Goal: Task Accomplishment & Management: Manage account settings

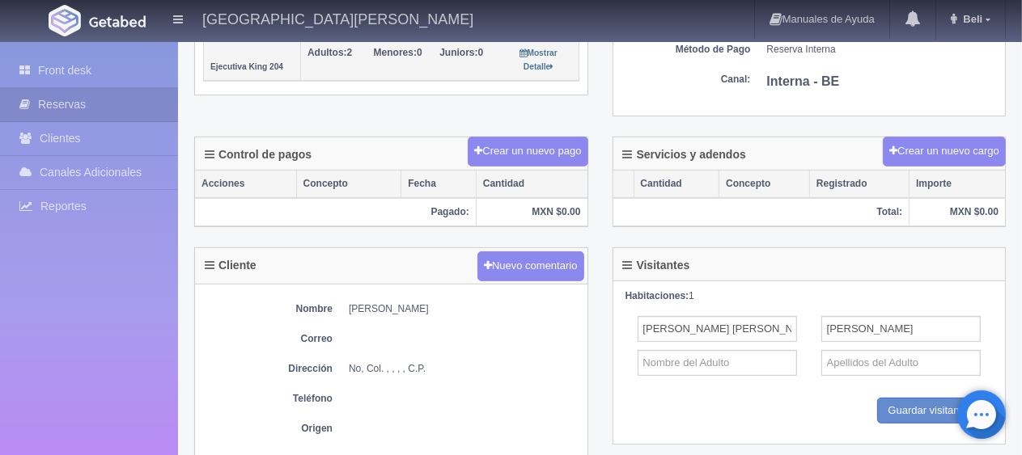
scroll to position [81, 0]
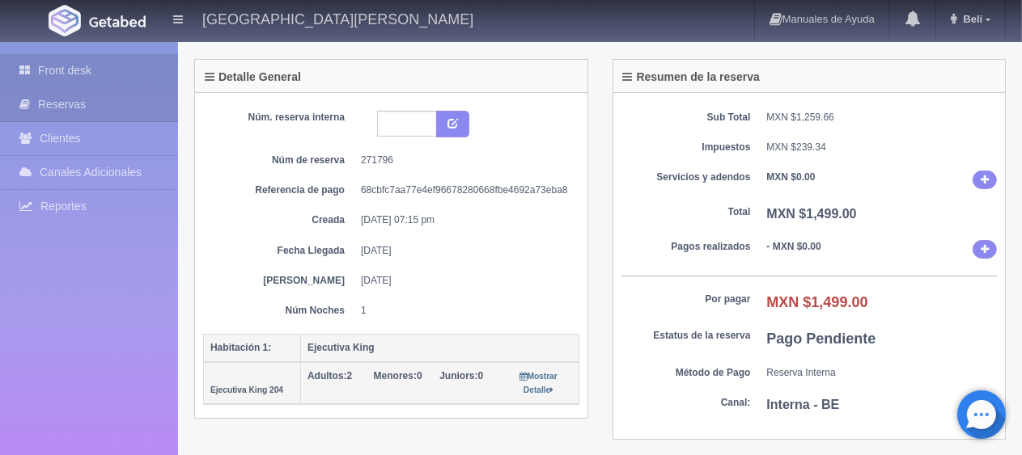
click at [59, 72] on link "Front desk" at bounding box center [89, 70] width 178 height 33
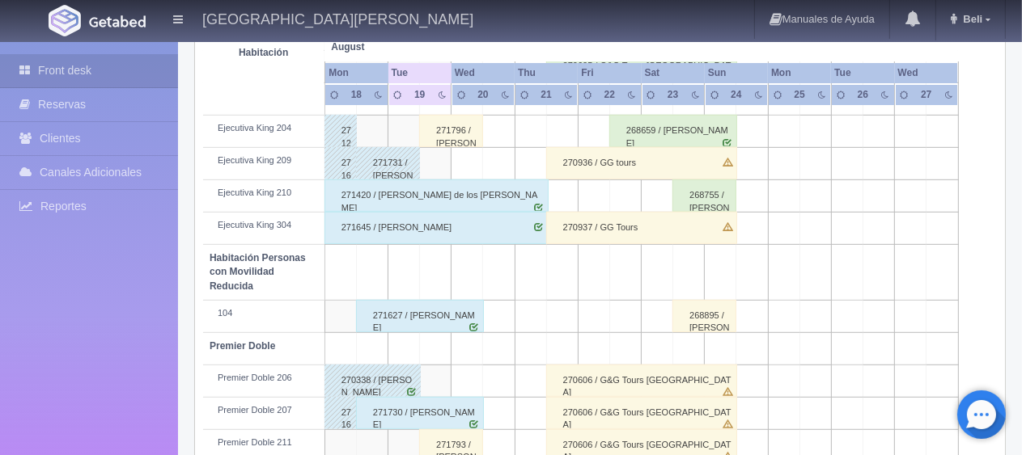
scroll to position [862, 0]
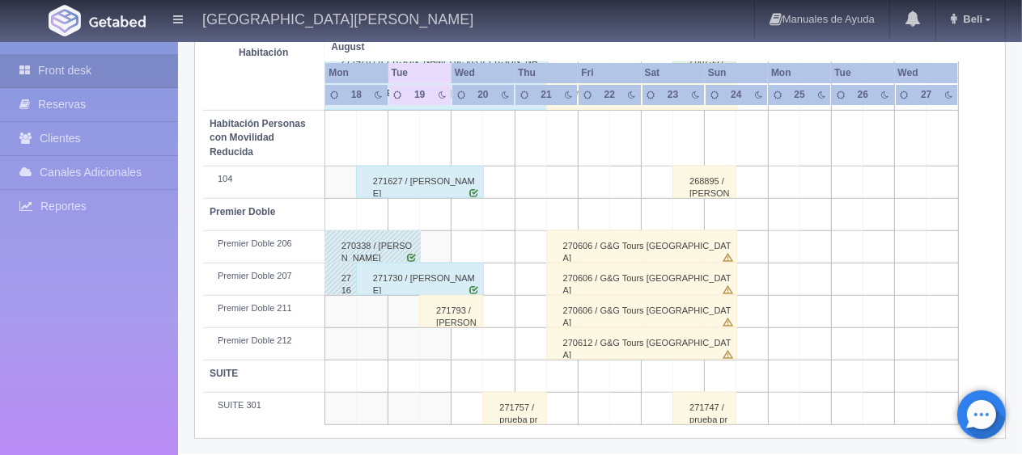
click at [438, 311] on div "271793 / [PERSON_NAME] ." at bounding box center [451, 311] width 64 height 32
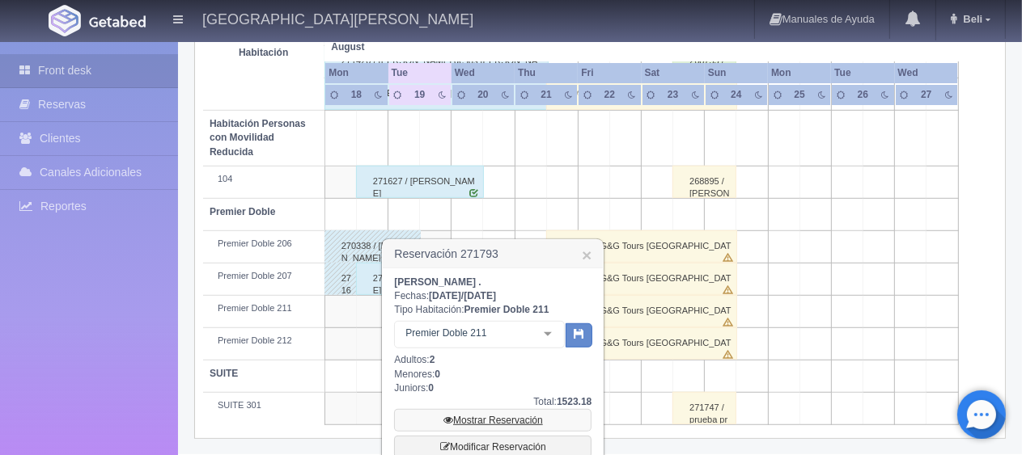
click at [486, 416] on link "Mostrar Reservación" at bounding box center [492, 420] width 197 height 23
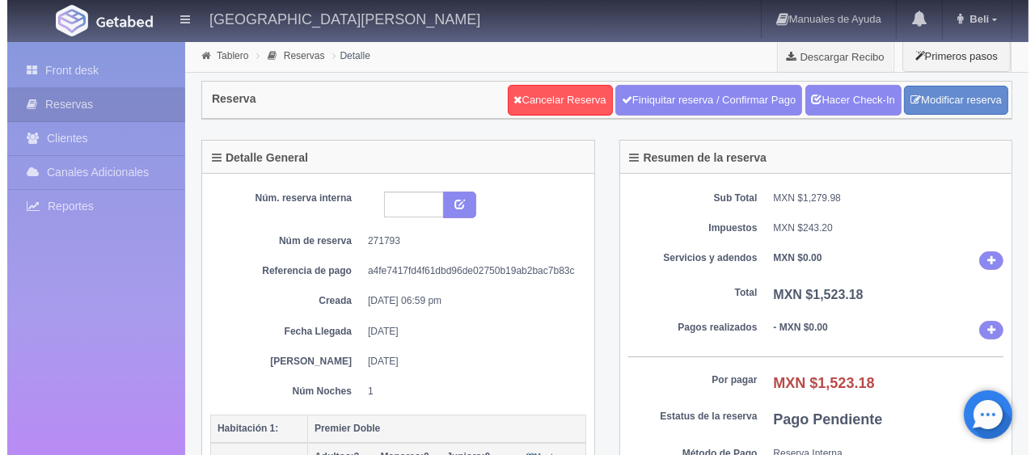
scroll to position [324, 0]
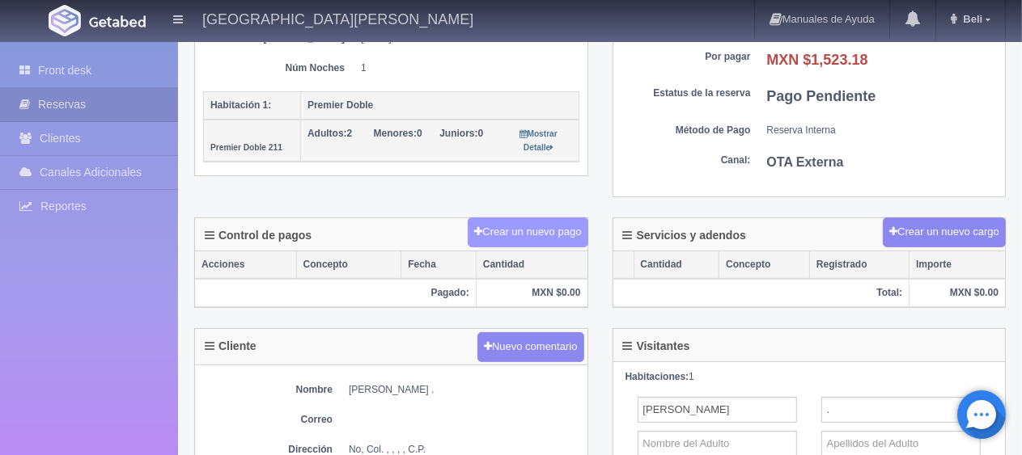
click at [511, 231] on button "Crear un nuevo pago" at bounding box center [528, 233] width 120 height 30
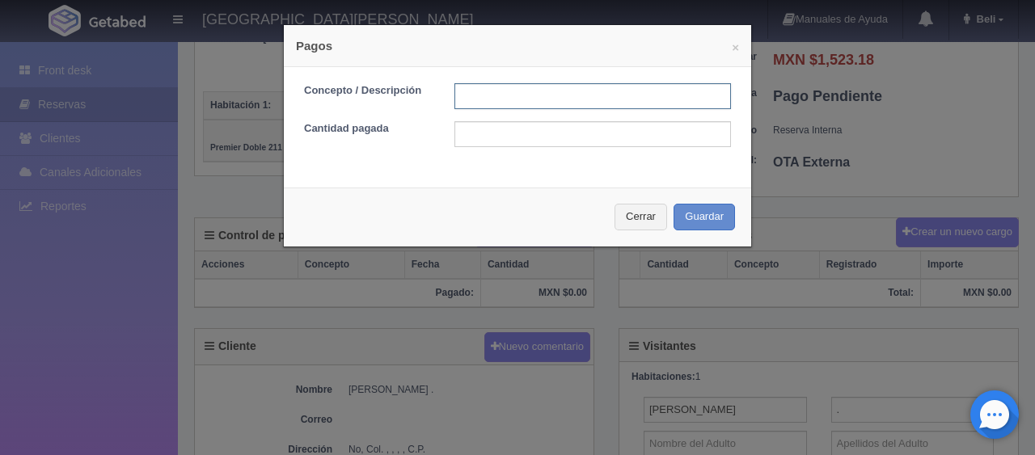
click at [505, 98] on input "text" at bounding box center [593, 96] width 277 height 26
type input "Total Tarjeta"
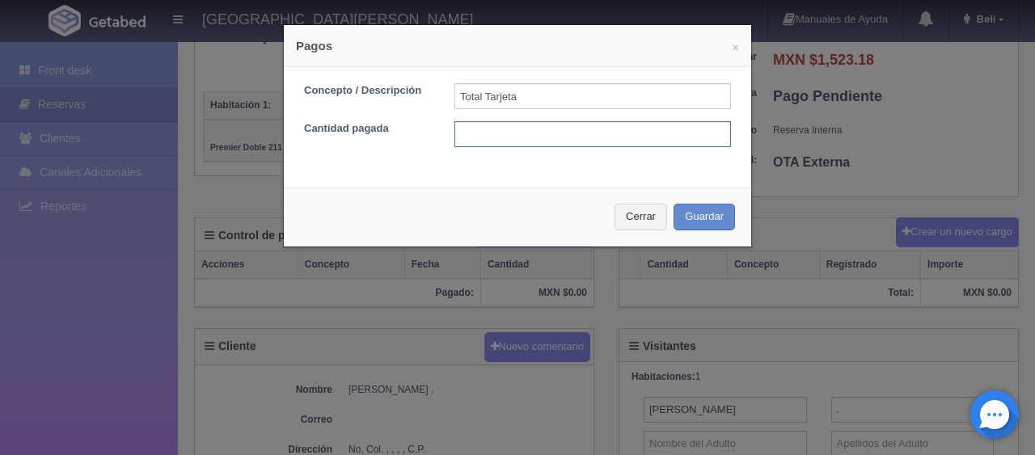
click at [518, 144] on input "text" at bounding box center [593, 134] width 277 height 26
click at [537, 141] on input "text" at bounding box center [593, 134] width 277 height 26
type input "1523.18"
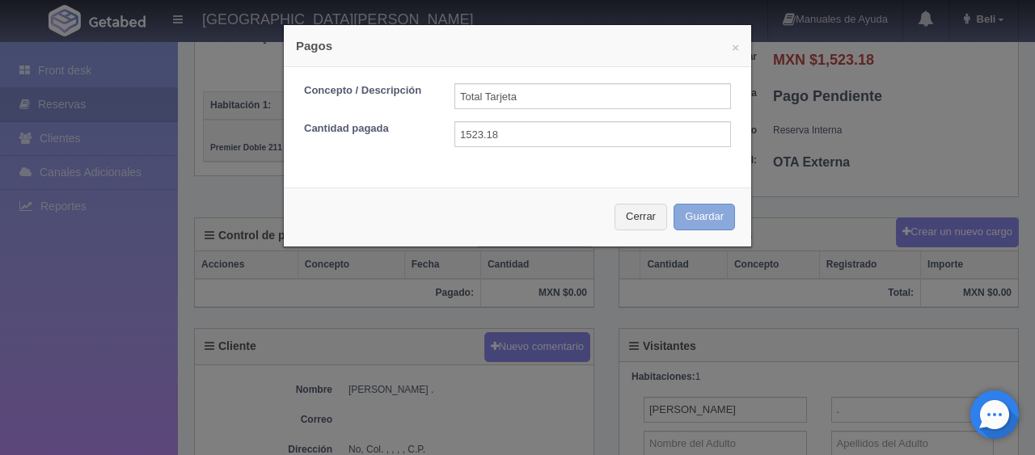
click at [675, 221] on button "Guardar" at bounding box center [704, 217] width 61 height 27
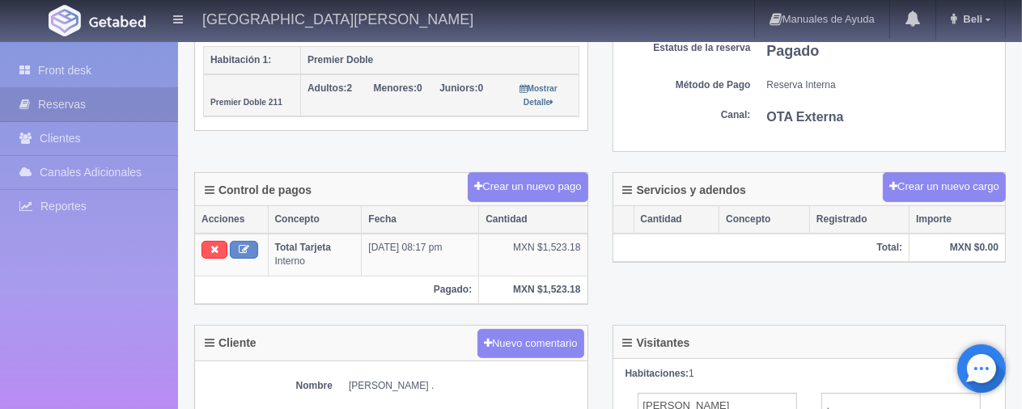
scroll to position [612, 0]
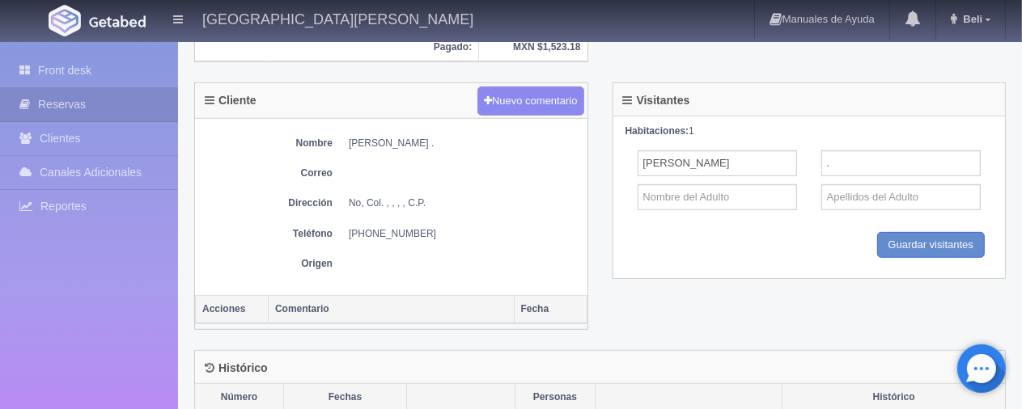
click at [349, 145] on dd "[PERSON_NAME] ." at bounding box center [464, 144] width 231 height 14
drag, startPoint x: 348, startPoint y: 135, endPoint x: 413, endPoint y: 140, distance: 64.9
click at [413, 140] on dd "[PERSON_NAME] ." at bounding box center [464, 144] width 231 height 14
copy dd "[PERSON_NAME]"
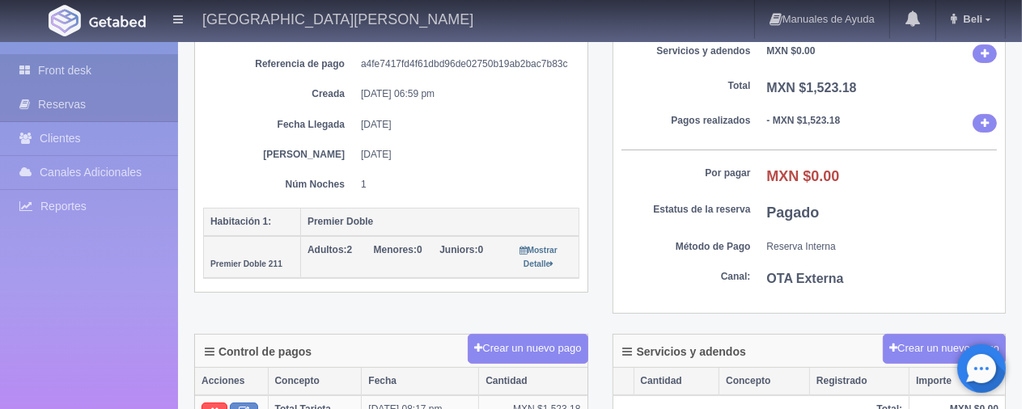
click at [113, 76] on link "Front desk" at bounding box center [89, 70] width 178 height 33
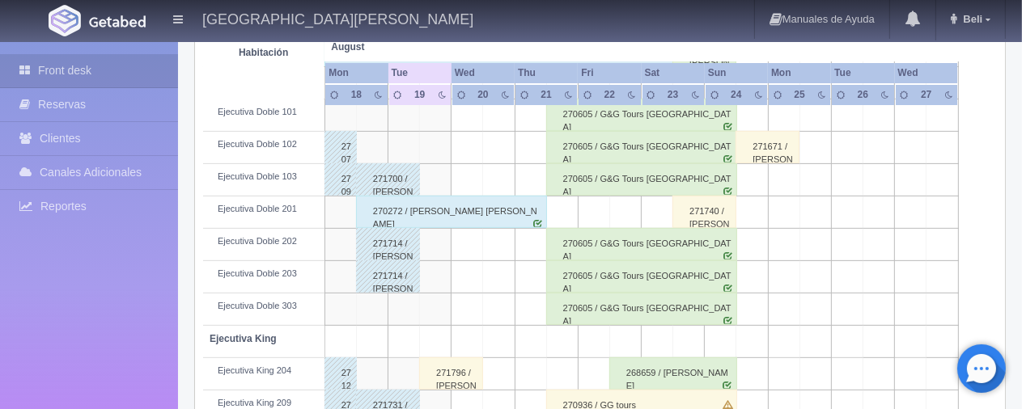
scroll to position [647, 0]
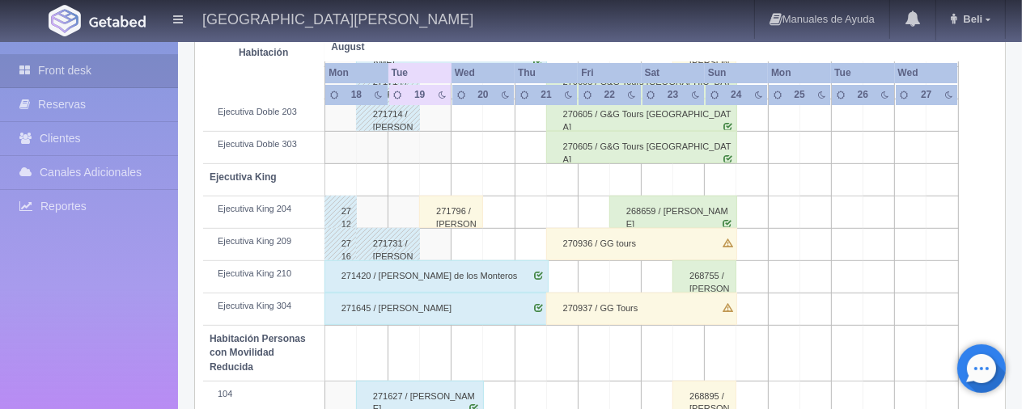
click at [466, 212] on div "271796 / [PERSON_NAME]" at bounding box center [451, 212] width 64 height 32
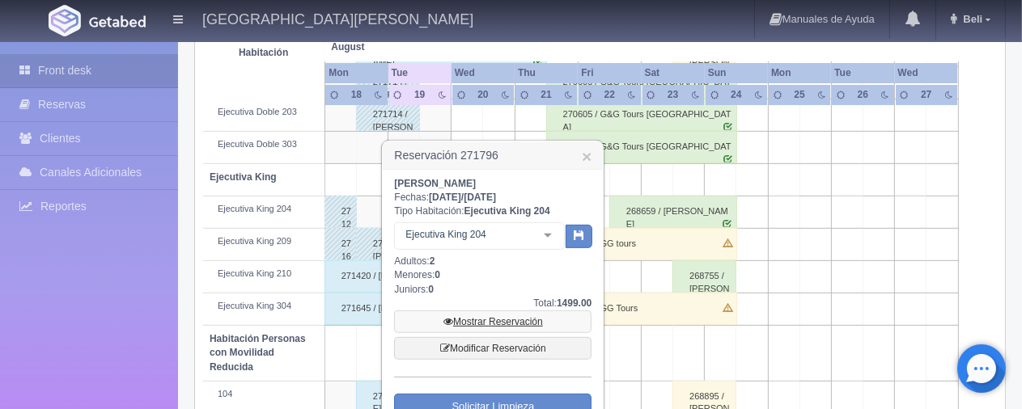
click at [488, 319] on link "Mostrar Reservación" at bounding box center [492, 322] width 197 height 23
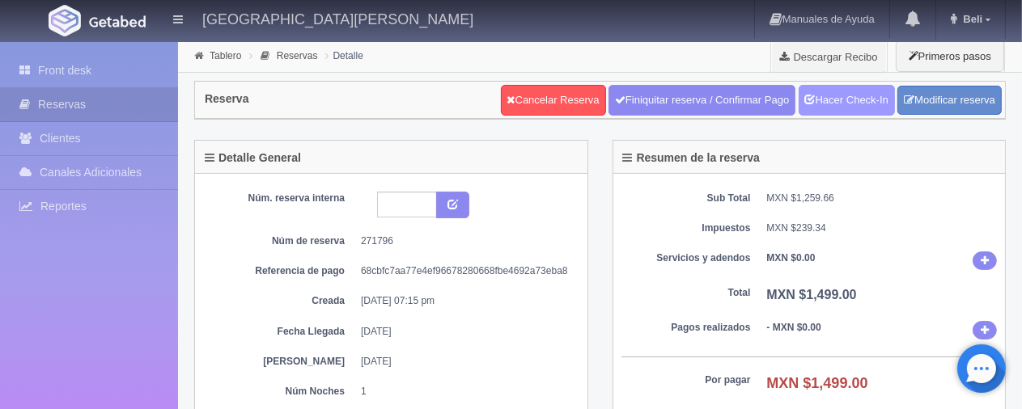
click at [846, 99] on link "Hacer Check-In" at bounding box center [846, 100] width 96 height 31
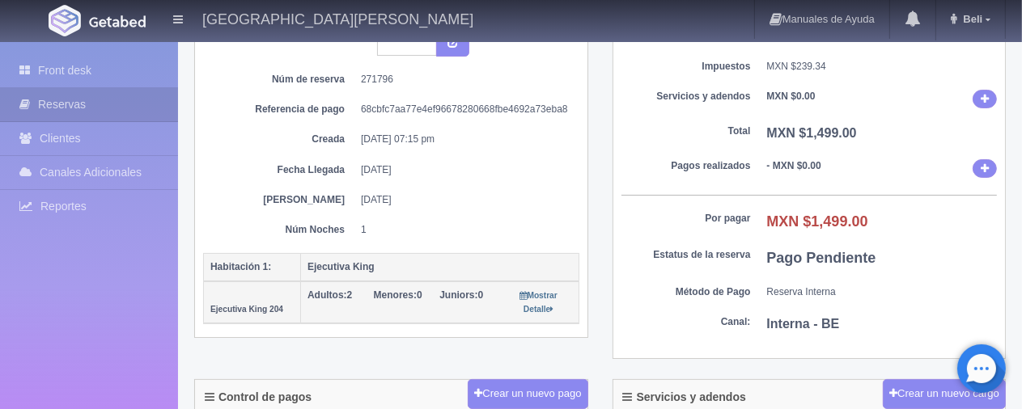
scroll to position [324, 0]
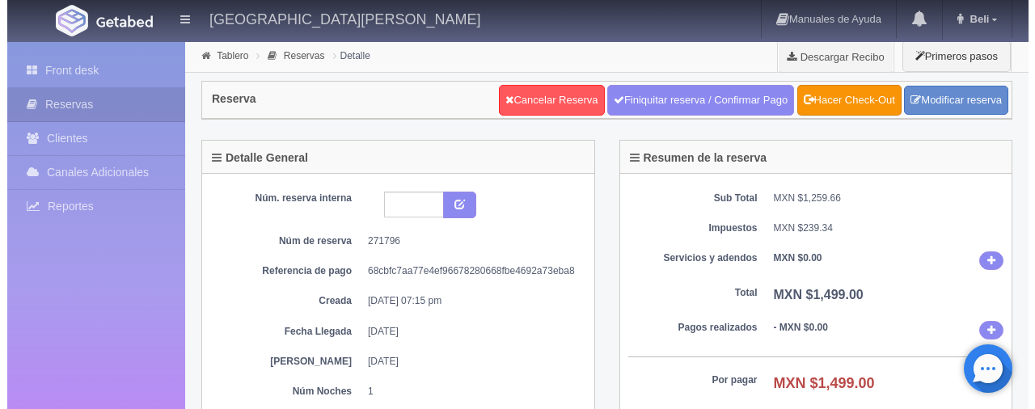
scroll to position [243, 0]
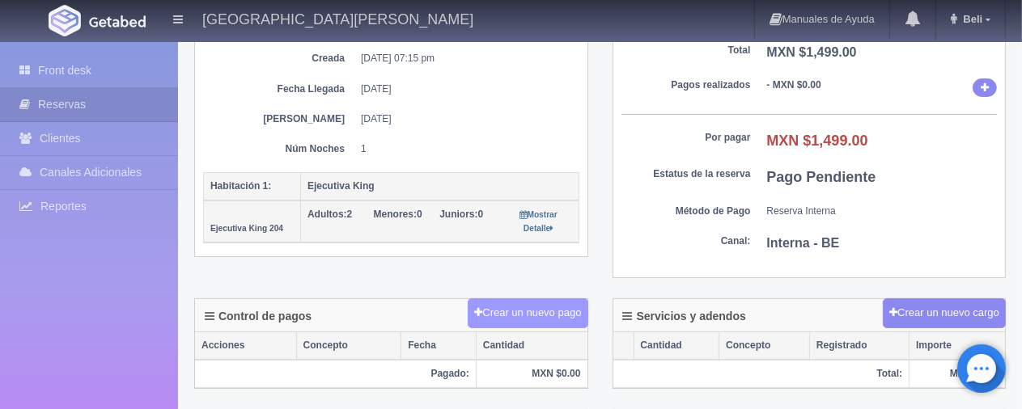
click at [558, 310] on button "Crear un nuevo pago" at bounding box center [528, 313] width 120 height 30
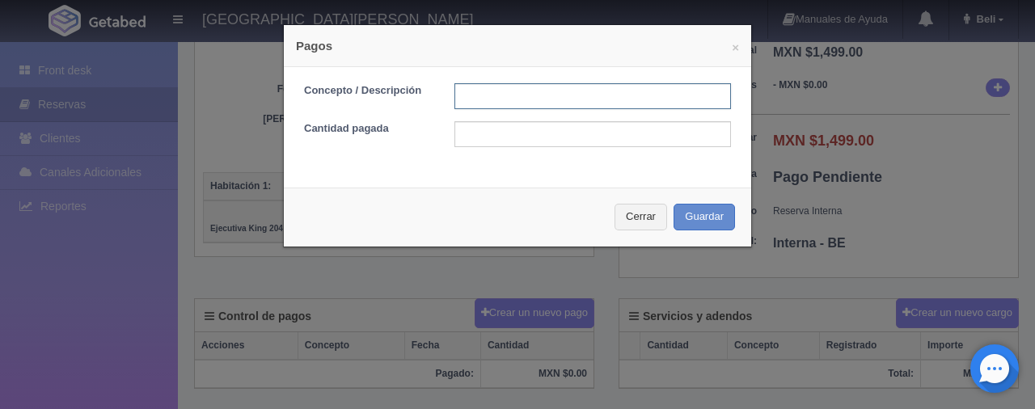
click at [557, 104] on input "text" at bounding box center [593, 96] width 277 height 26
type input "Total Efectivo"
click at [571, 143] on input "text" at bounding box center [593, 134] width 277 height 26
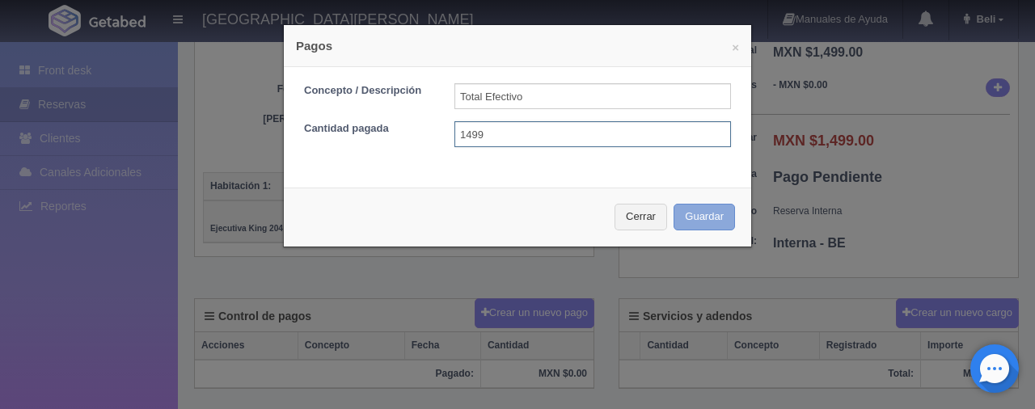
type input "1499"
click at [700, 225] on button "Guardar" at bounding box center [704, 217] width 61 height 27
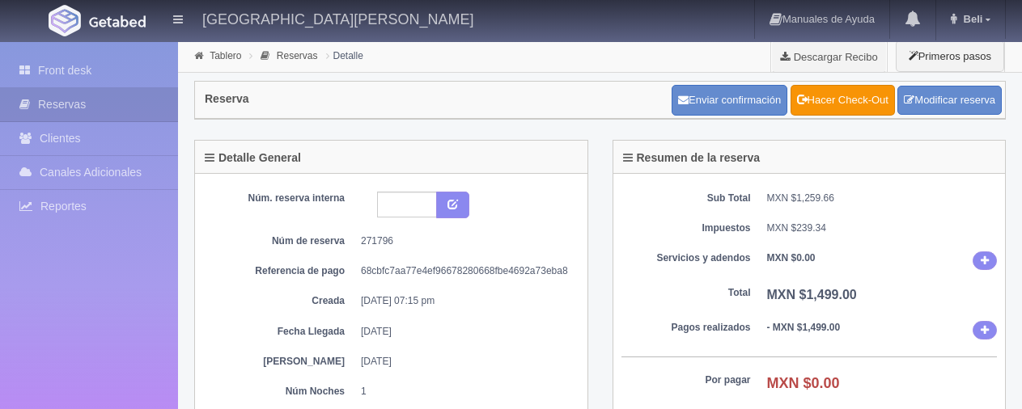
scroll to position [243, 0]
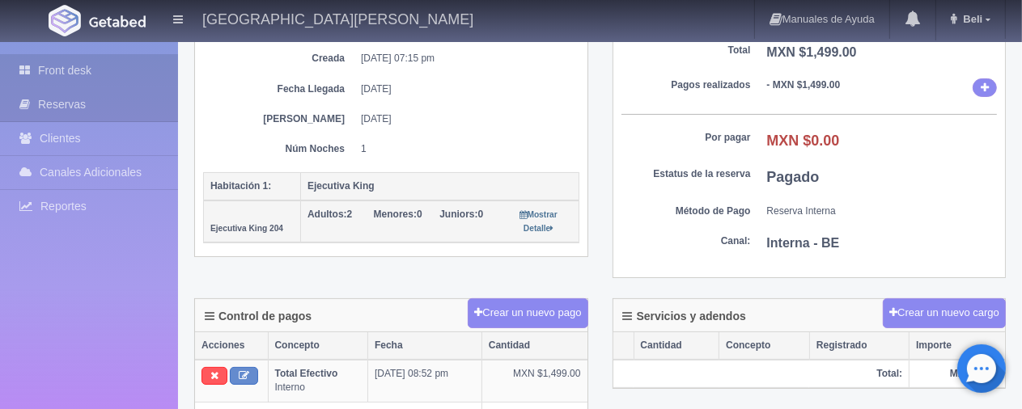
click at [112, 65] on link "Front desk" at bounding box center [89, 70] width 178 height 33
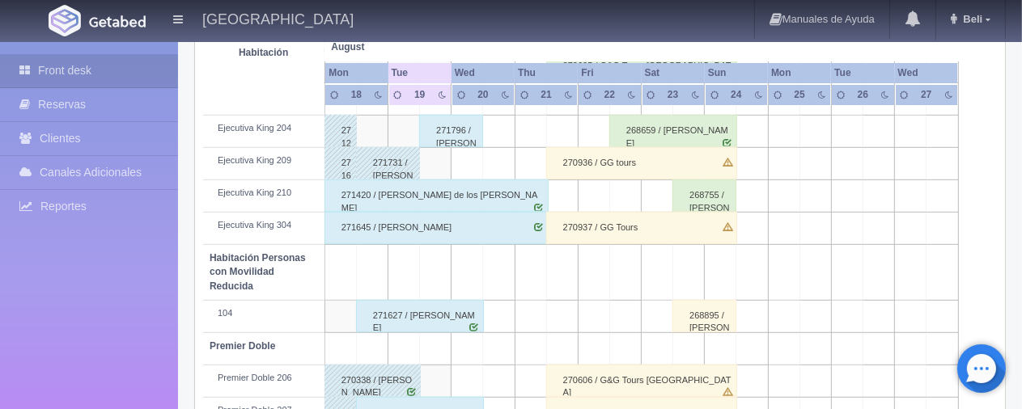
scroll to position [890, 0]
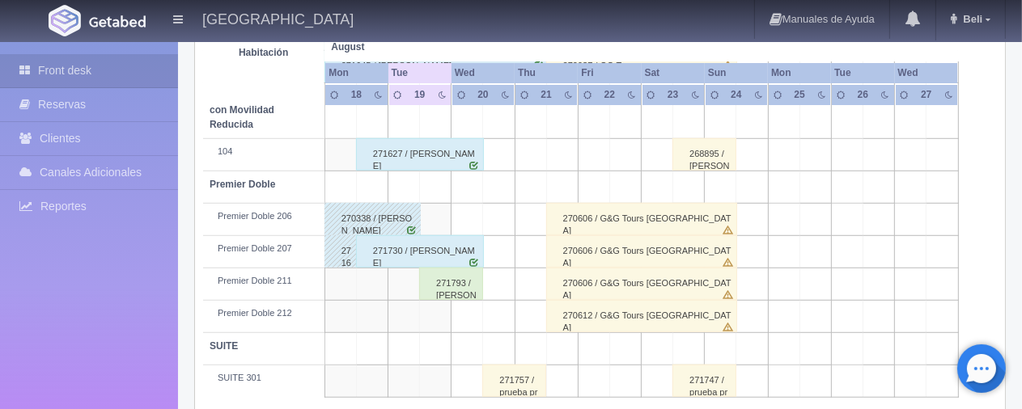
click at [444, 289] on div "271793 / Miguel Bustos ." at bounding box center [451, 284] width 64 height 32
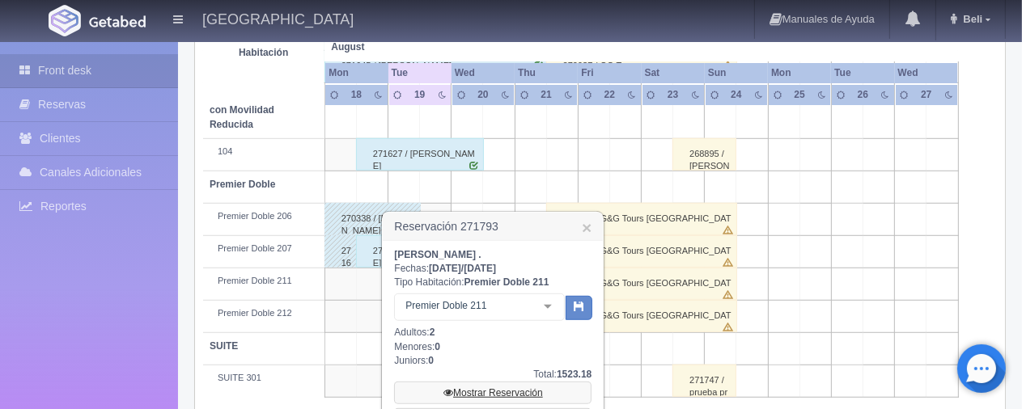
click at [456, 391] on link "Mostrar Reservación" at bounding box center [492, 393] width 197 height 23
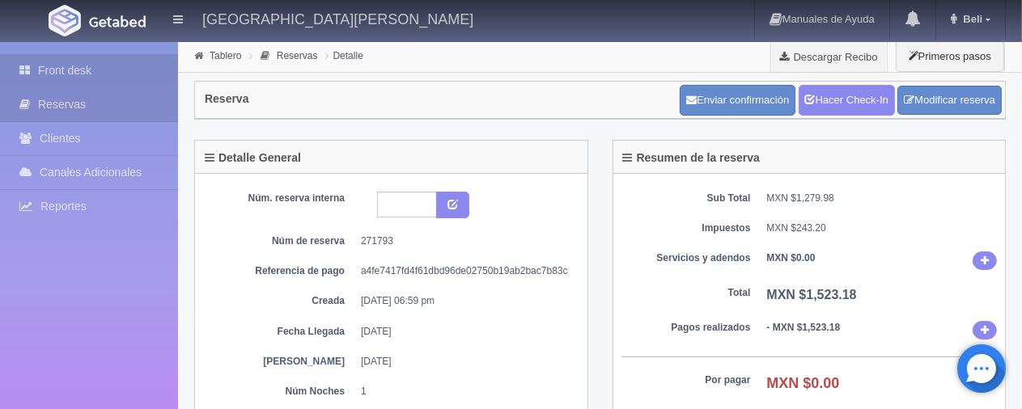
click at [61, 70] on link "Front desk" at bounding box center [89, 70] width 178 height 33
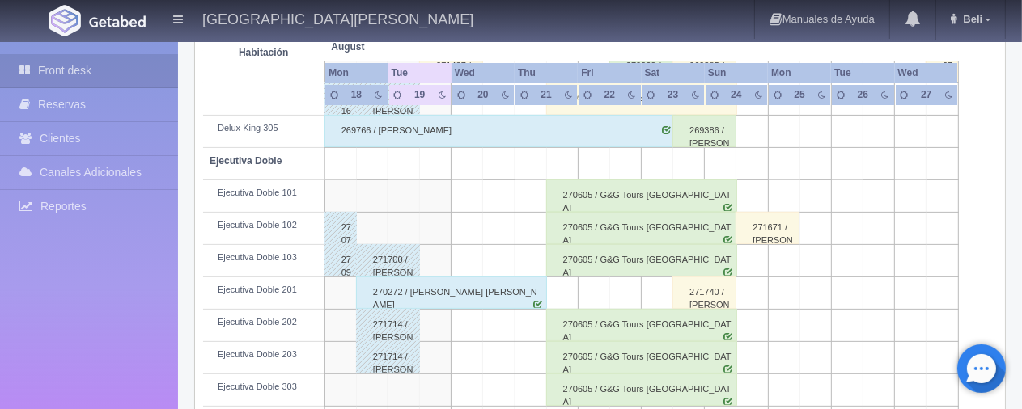
scroll to position [485, 0]
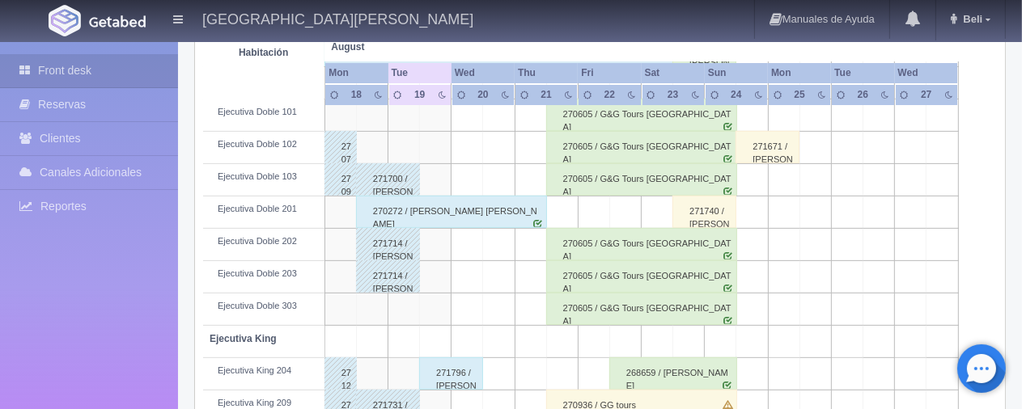
click at [437, 368] on div "271796 / Juan Antonio Muñoz" at bounding box center [451, 374] width 64 height 32
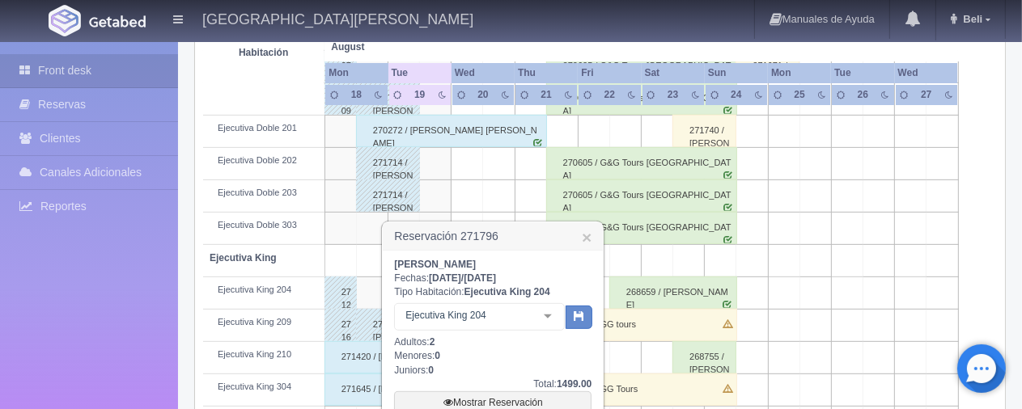
scroll to position [647, 0]
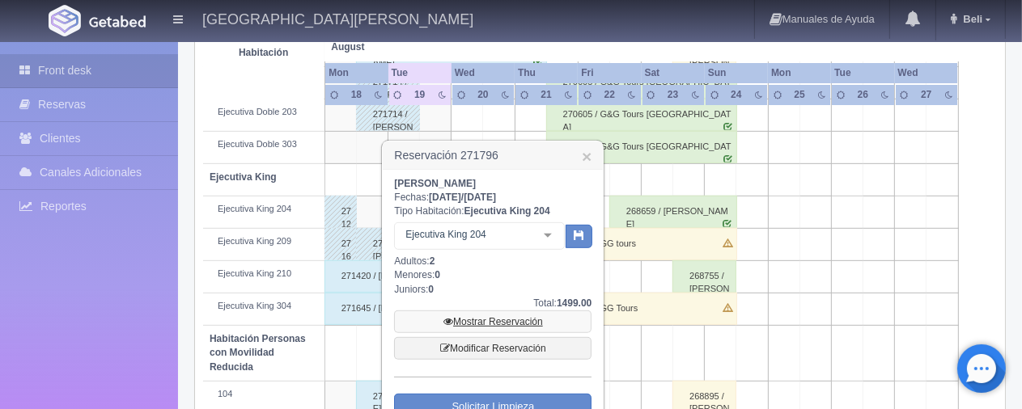
click at [492, 321] on link "Mostrar Reservación" at bounding box center [492, 322] width 197 height 23
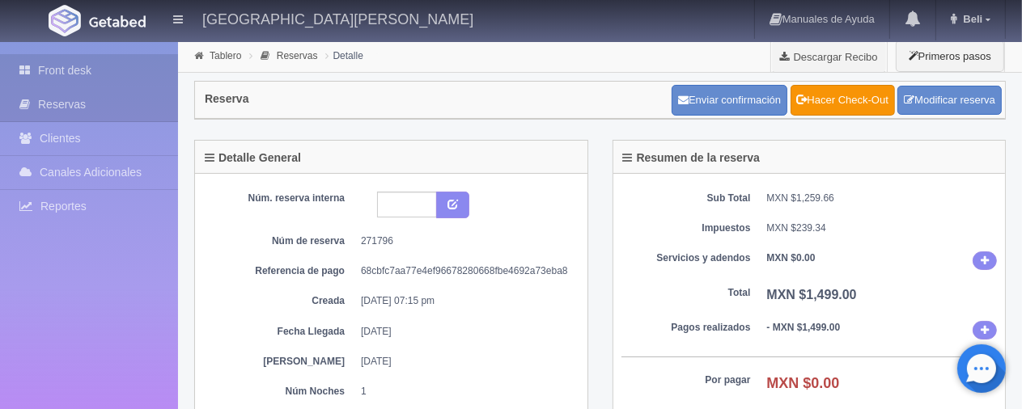
click at [98, 74] on link "Front desk" at bounding box center [89, 70] width 178 height 33
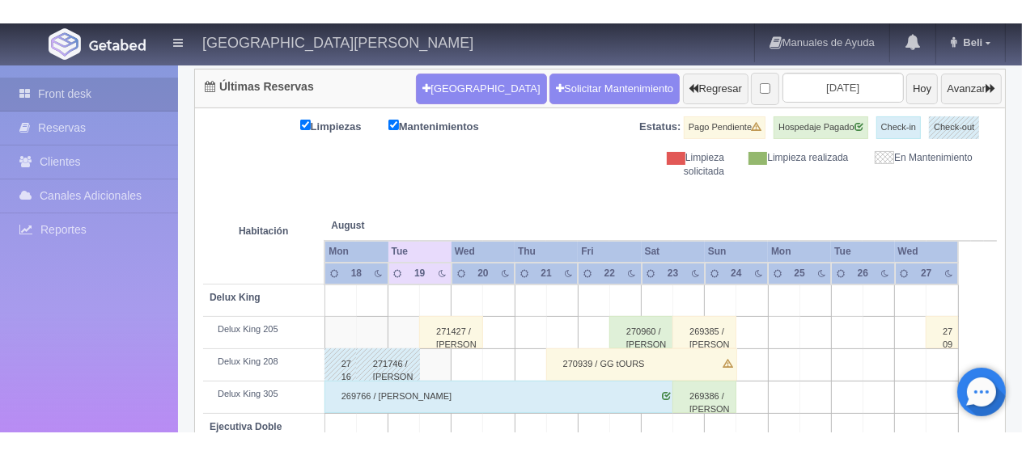
scroll to position [243, 0]
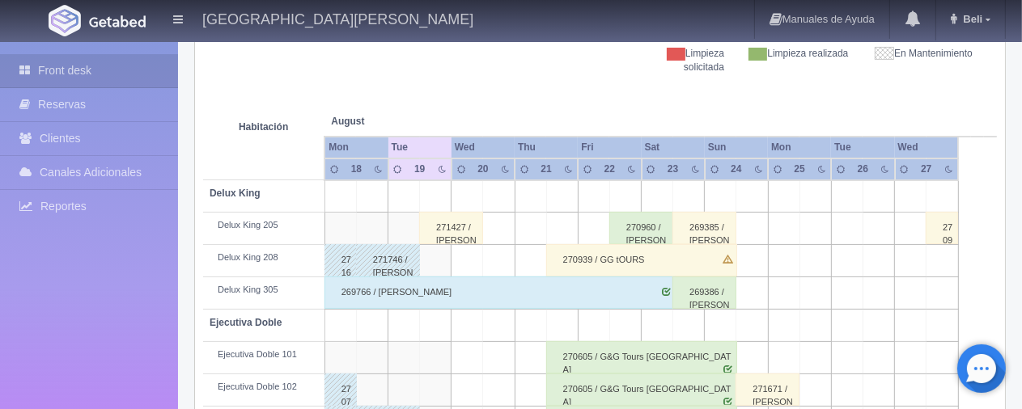
click at [133, 340] on div "Front desk Reservas Clientes Canales Adicionales Channex Reportes Reporte del d…" at bounding box center [89, 246] width 178 height 409
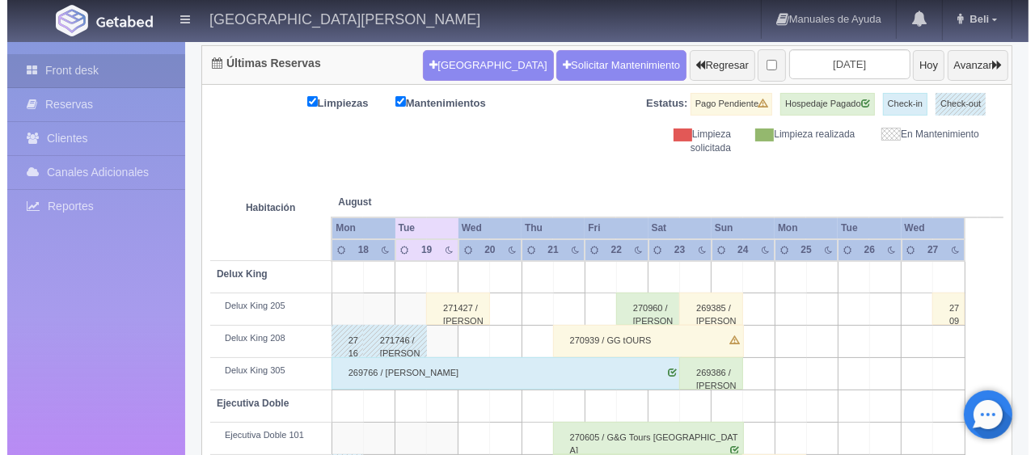
scroll to position [0, 0]
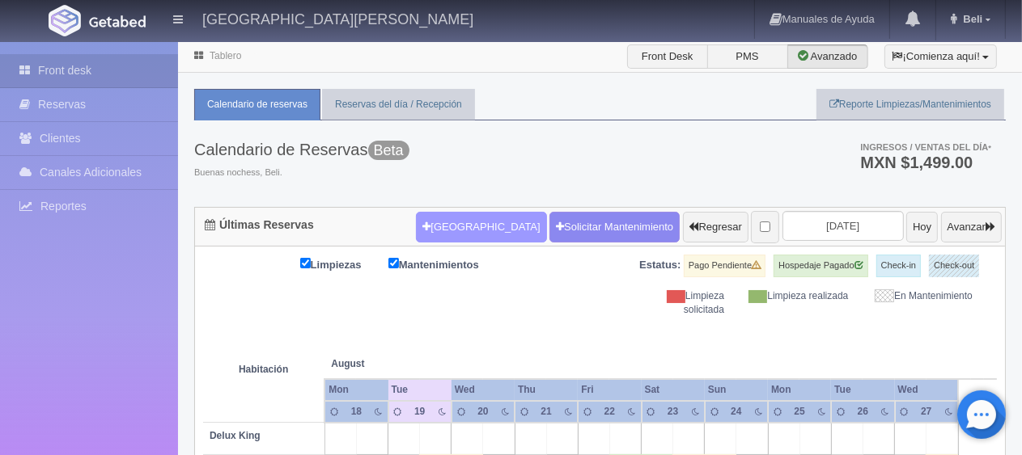
click at [449, 221] on button "[GEOGRAPHIC_DATA]" at bounding box center [481, 227] width 130 height 31
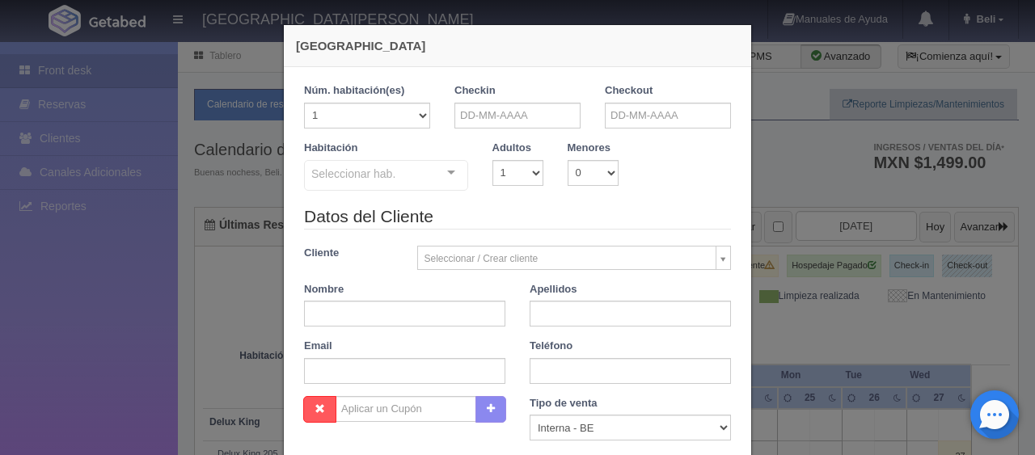
checkbox input "false"
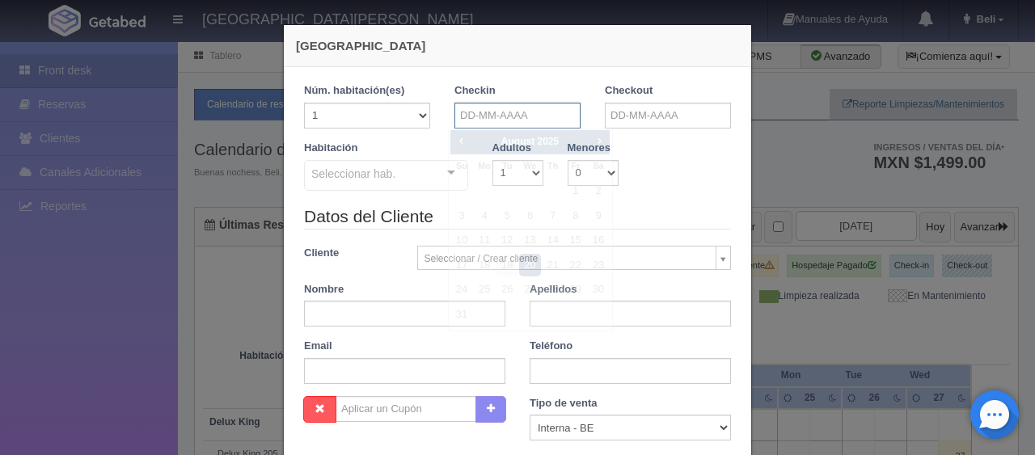
click at [472, 115] on input "text" at bounding box center [518, 116] width 126 height 26
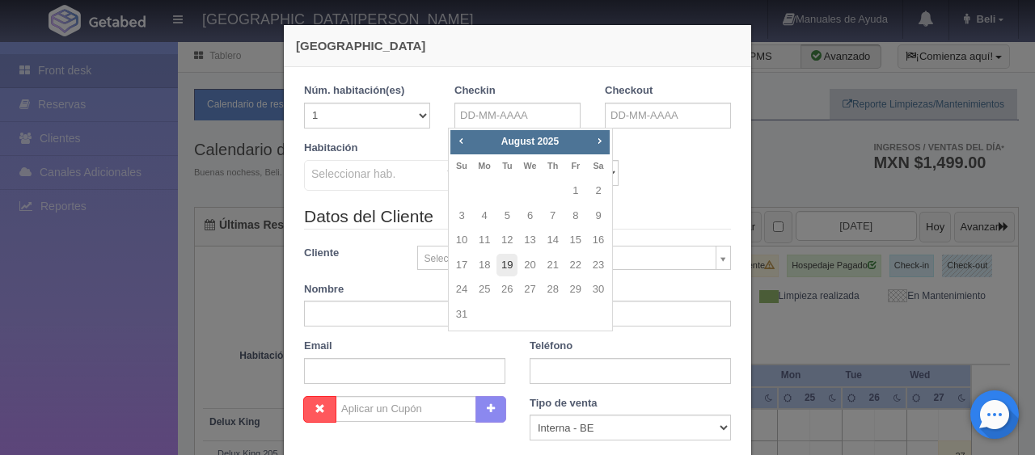
click at [507, 257] on link "19" at bounding box center [507, 265] width 21 height 23
type input "[DATE]"
checkbox input "false"
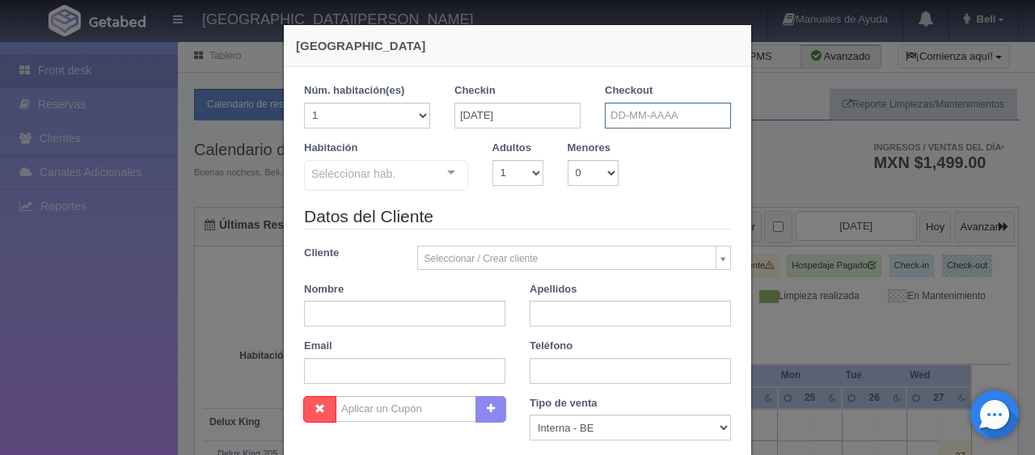
click at [612, 120] on input "text" at bounding box center [668, 116] width 126 height 26
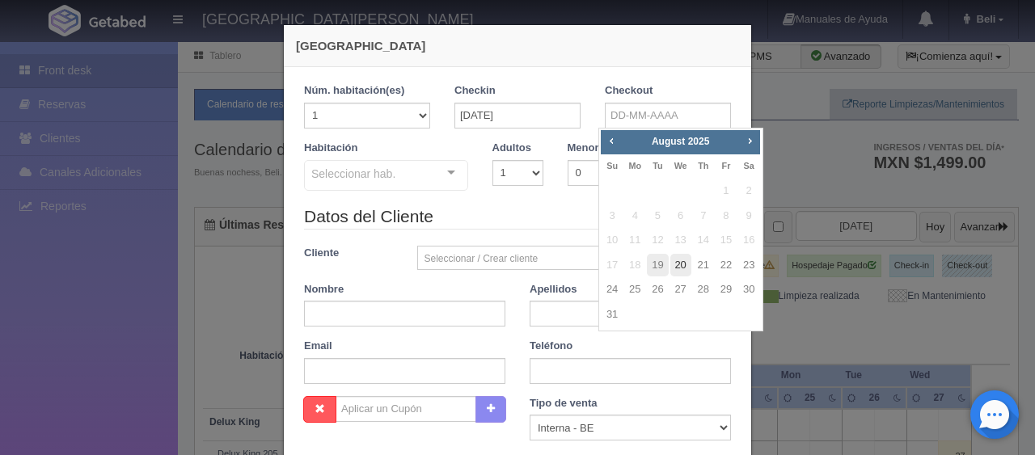
click at [683, 270] on link "20" at bounding box center [681, 265] width 21 height 23
type input "20-08-2025"
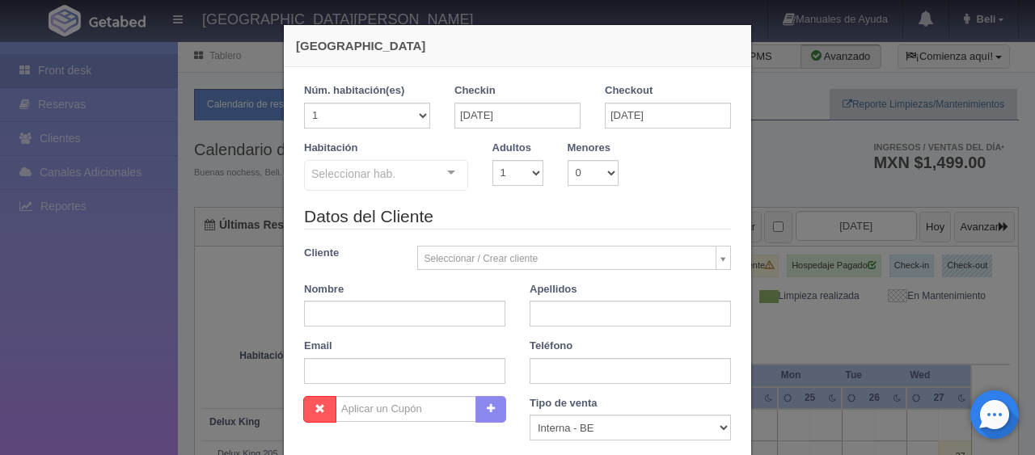
checkbox input "false"
click at [508, 176] on select "1 2 3 4 5 6 7 8 9 10" at bounding box center [518, 173] width 51 height 26
select select "2"
click at [493, 160] on select "1 2 3 4 5 6 7 8 9 10" at bounding box center [518, 173] width 51 height 26
checkbox input "false"
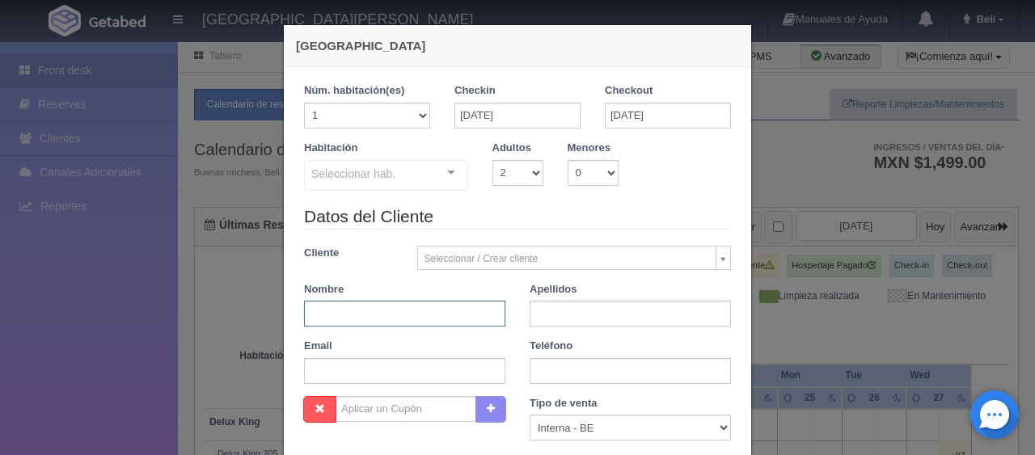
click at [382, 307] on input "text" at bounding box center [404, 314] width 201 height 26
paste input "David Gurule"
type input "David Gurule"
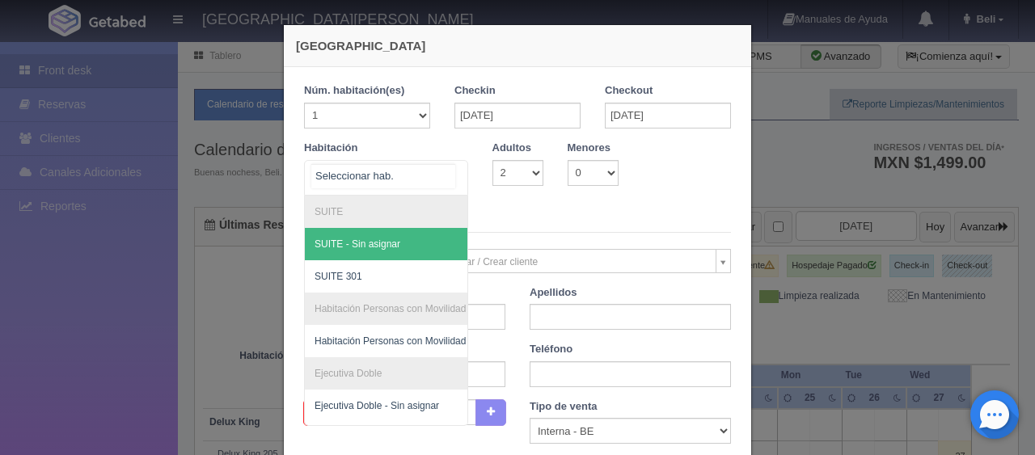
click at [409, 169] on div at bounding box center [386, 178] width 164 height 36
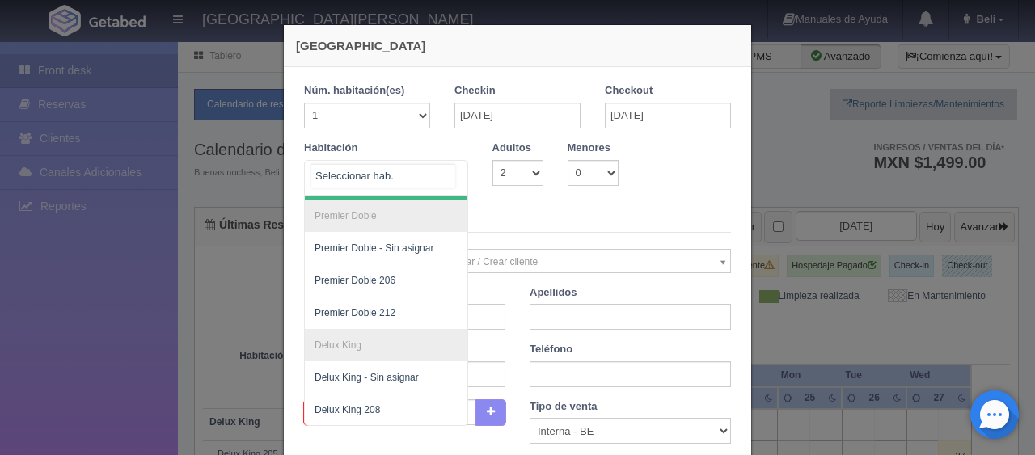
scroll to position [162, 0]
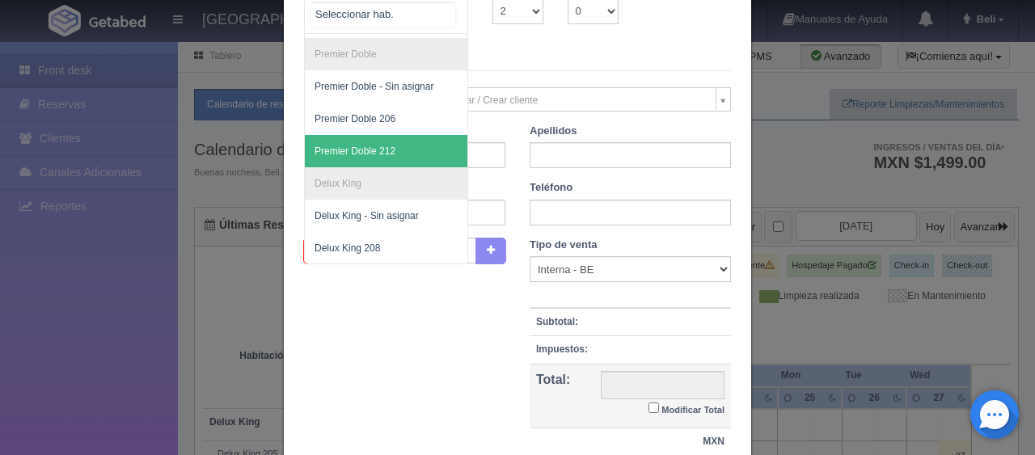
click at [414, 146] on span "Premier Doble 212" at bounding box center [441, 151] width 272 height 32
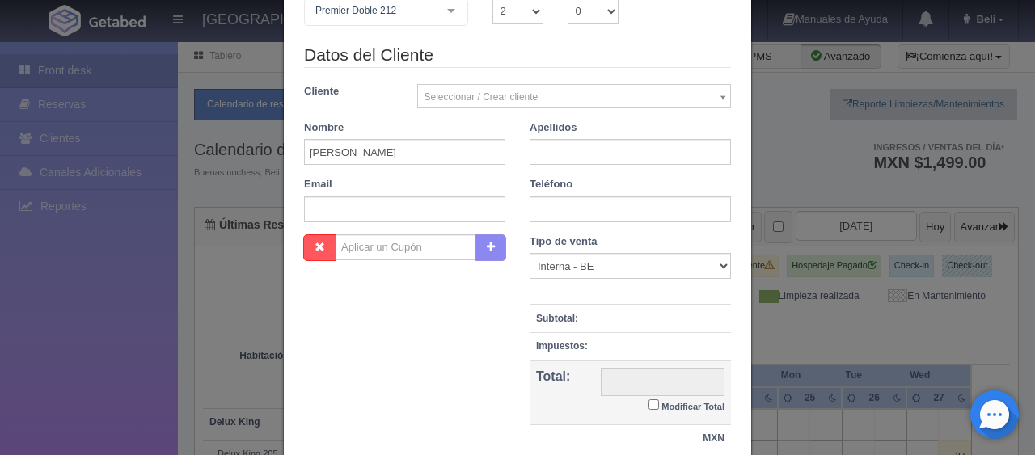
checkbox input "false"
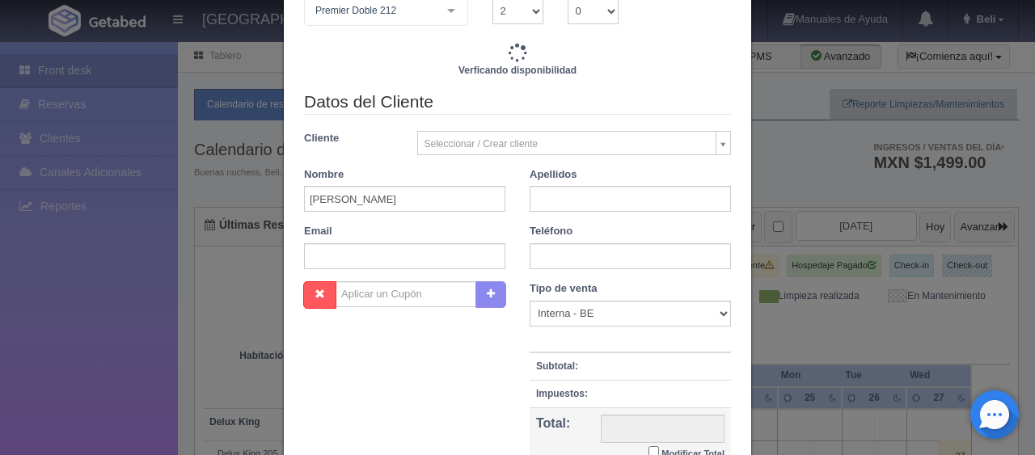
scroll to position [0, 0]
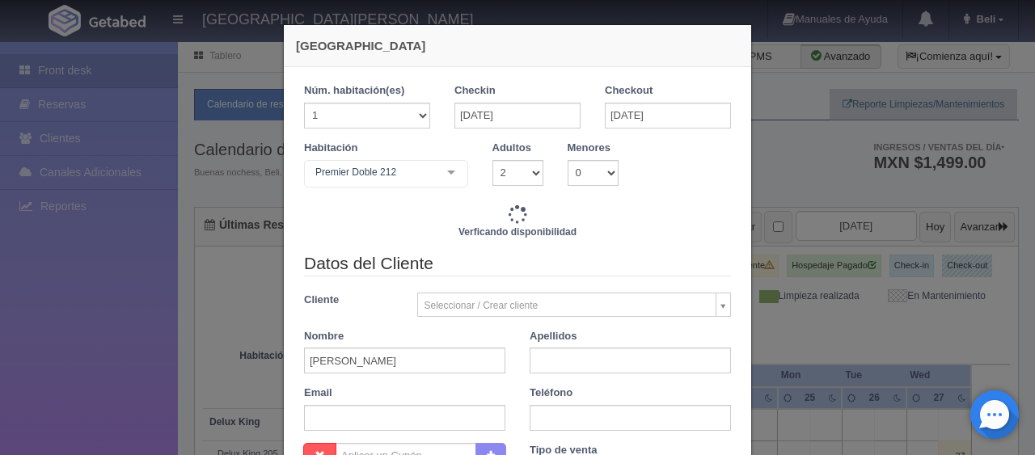
type input "1649.00"
checkbox input "false"
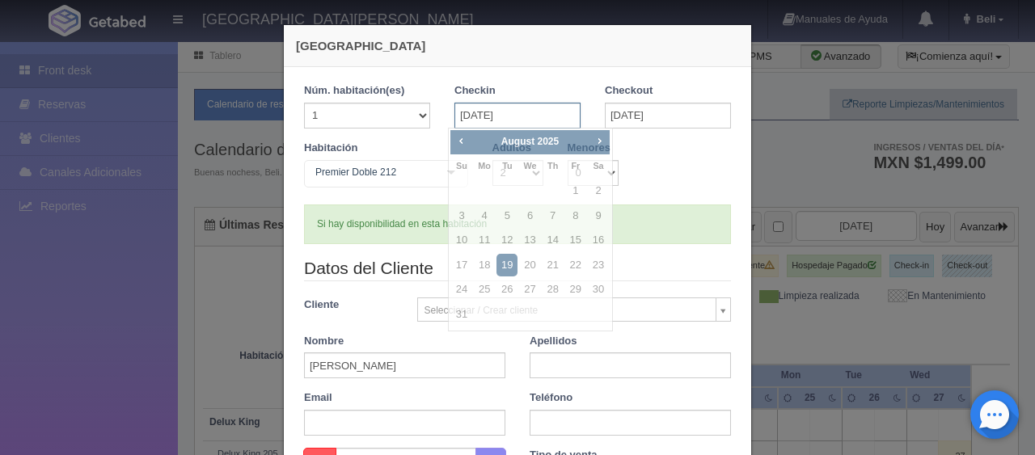
click at [501, 108] on input "[DATE]" at bounding box center [518, 116] width 126 height 26
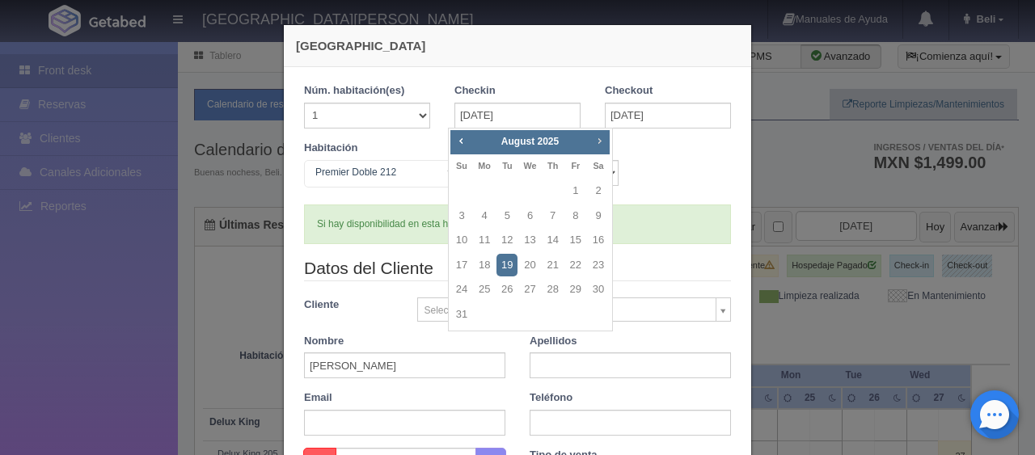
click at [597, 142] on span "Next" at bounding box center [599, 140] width 13 height 13
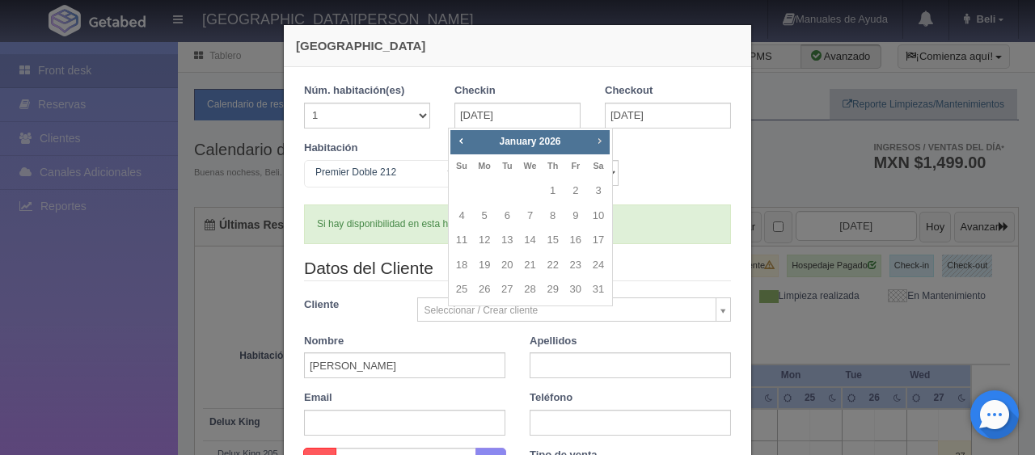
click at [597, 142] on span "Next" at bounding box center [599, 140] width 13 height 13
click at [462, 139] on span "Prev" at bounding box center [461, 140] width 13 height 13
click at [573, 242] on link "16" at bounding box center [575, 240] width 21 height 23
type input "16-01-2026"
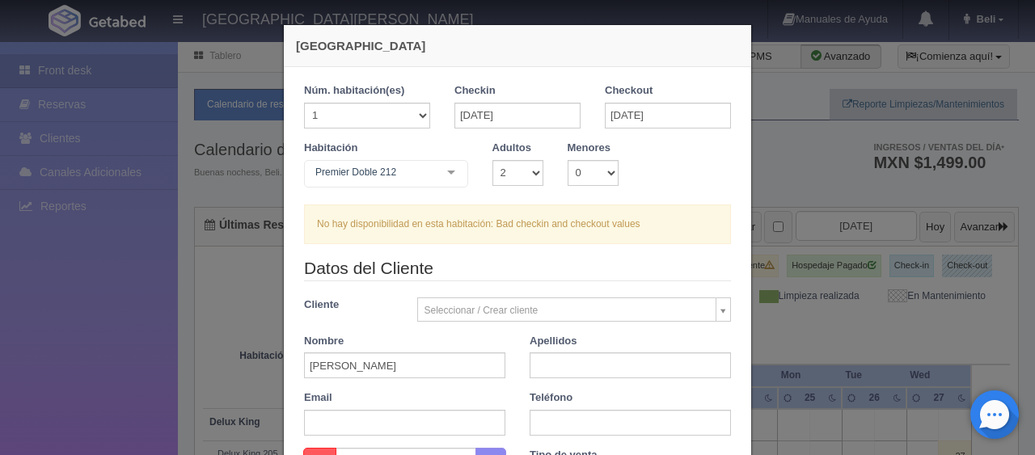
checkbox input "false"
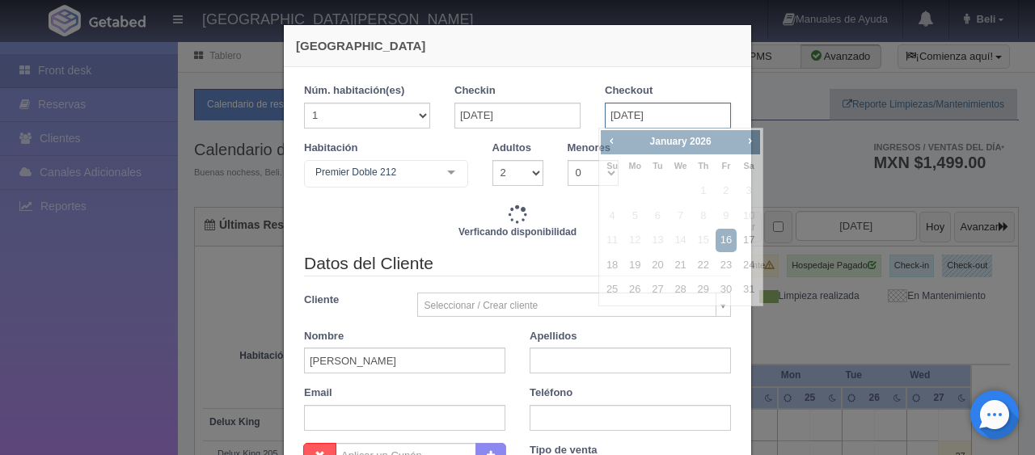
click at [607, 119] on input "16-01-2026" at bounding box center [668, 116] width 126 height 26
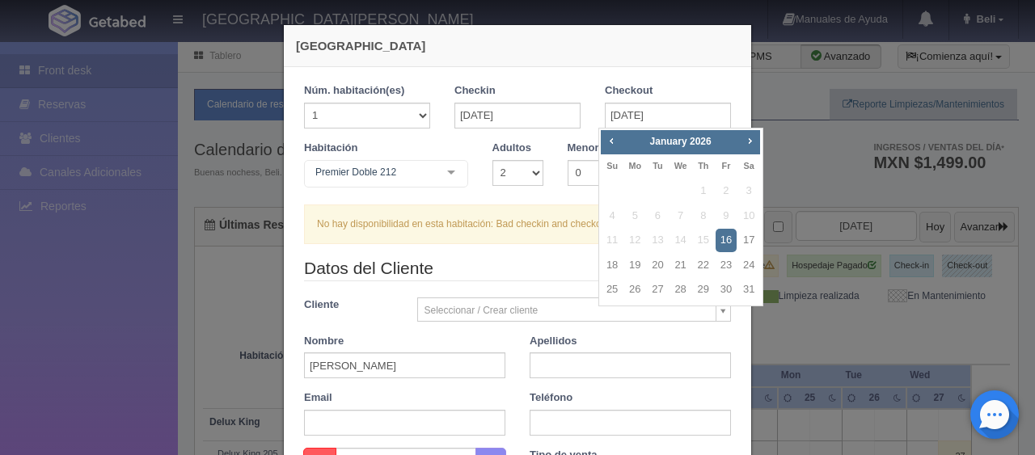
click at [740, 142] on div "Prev Next January 2026" at bounding box center [680, 142] width 159 height 24
click at [751, 142] on span "Next" at bounding box center [749, 140] width 13 height 13
click at [608, 150] on div "Prev Next April 2026" at bounding box center [680, 142] width 159 height 24
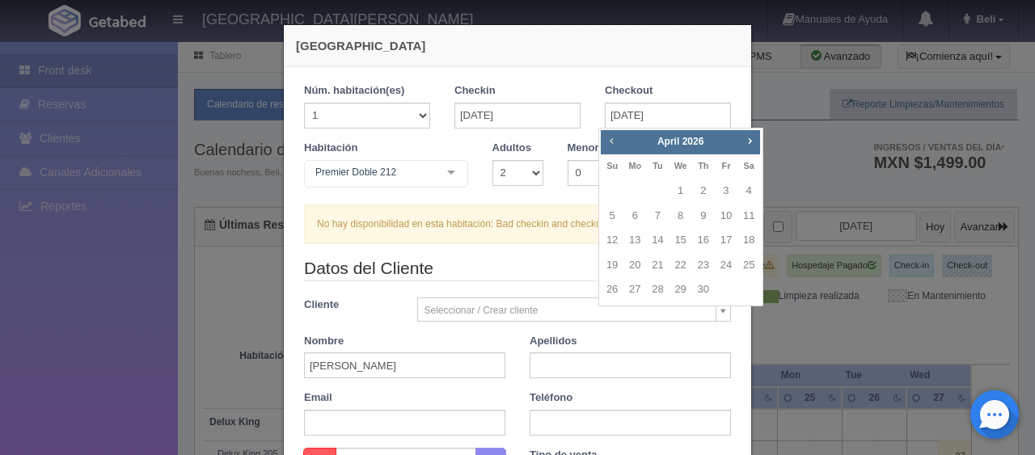
click at [607, 142] on span "Prev" at bounding box center [611, 140] width 13 height 13
click at [688, 263] on link "21" at bounding box center [681, 265] width 21 height 23
type input "21-01-2026"
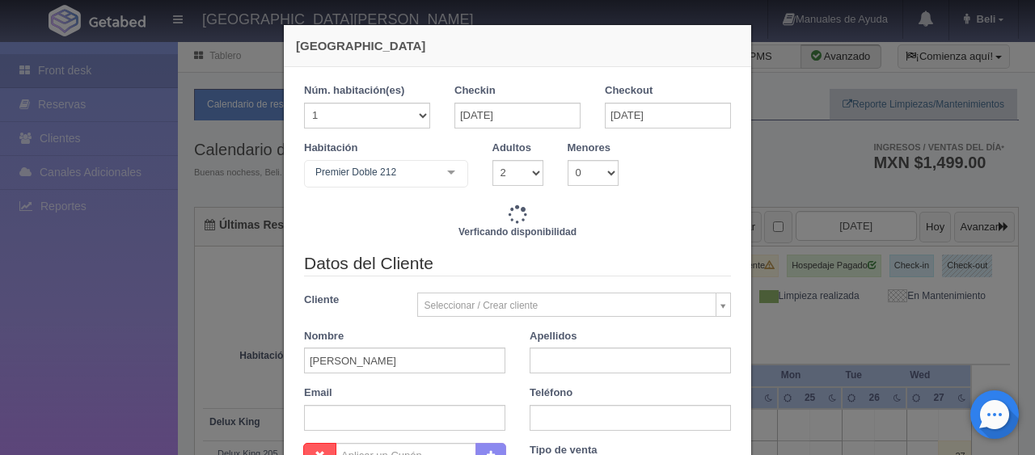
checkbox input "false"
type input "8245.00"
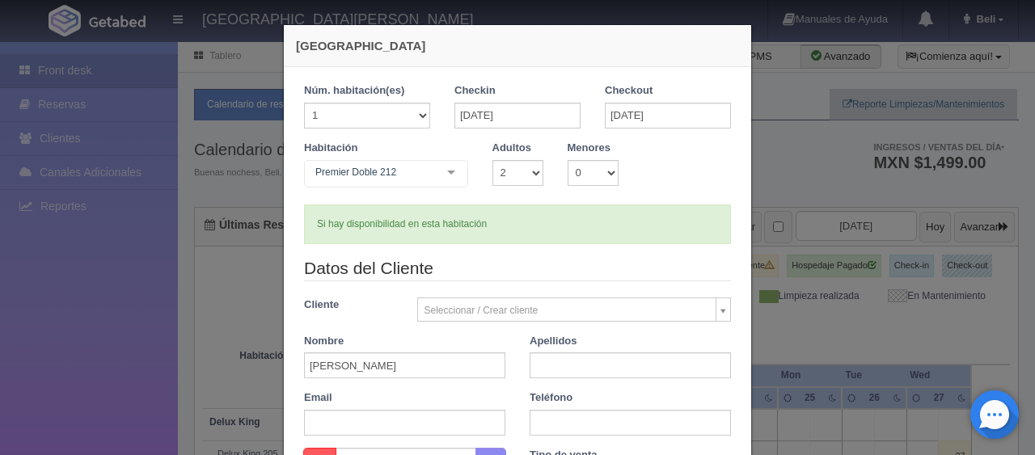
checkbox input "false"
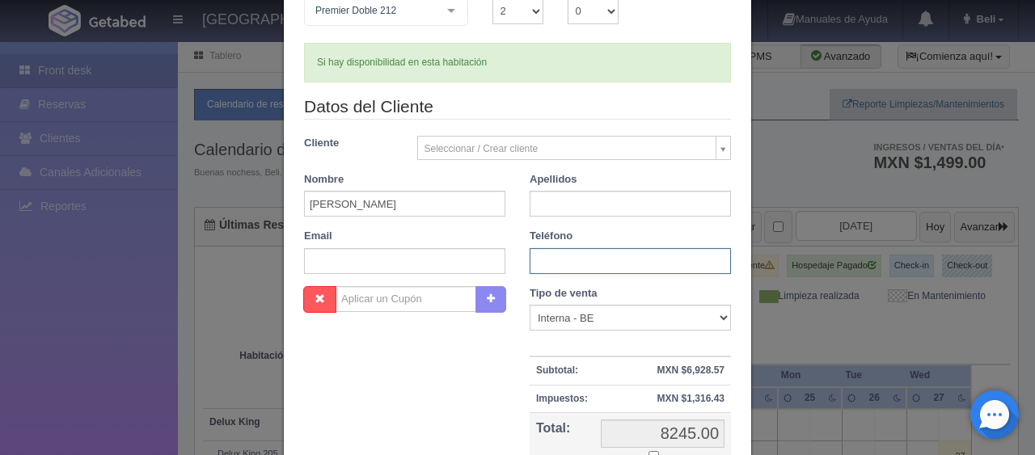
click at [552, 264] on input "text" at bounding box center [630, 261] width 201 height 26
paste input "1 9716783986"
type input "1 9716783986"
click at [625, 191] on input "text" at bounding box center [630, 204] width 201 height 26
type input "."
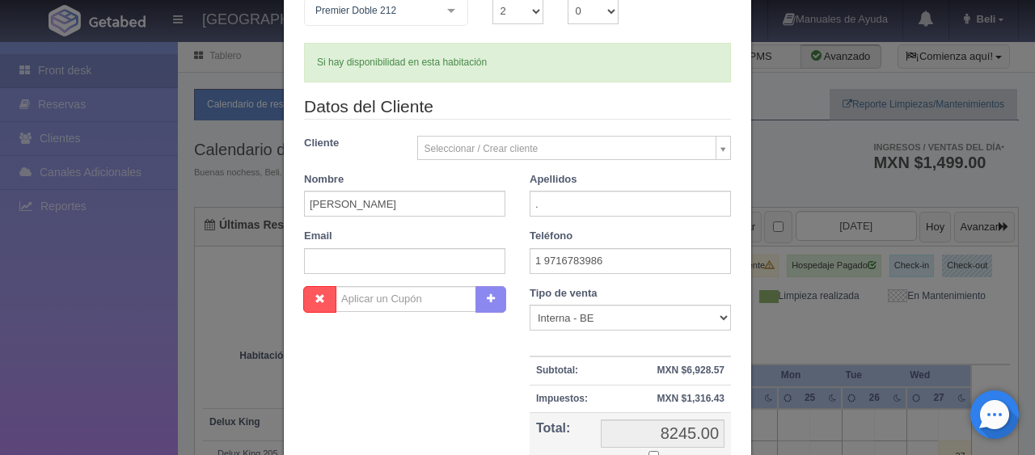
click at [440, 396] on div "Nombre Cupón : Descuentos : Tipo de venta Correo Electronico Interna - BE Llama…" at bounding box center [517, 403] width 451 height 235
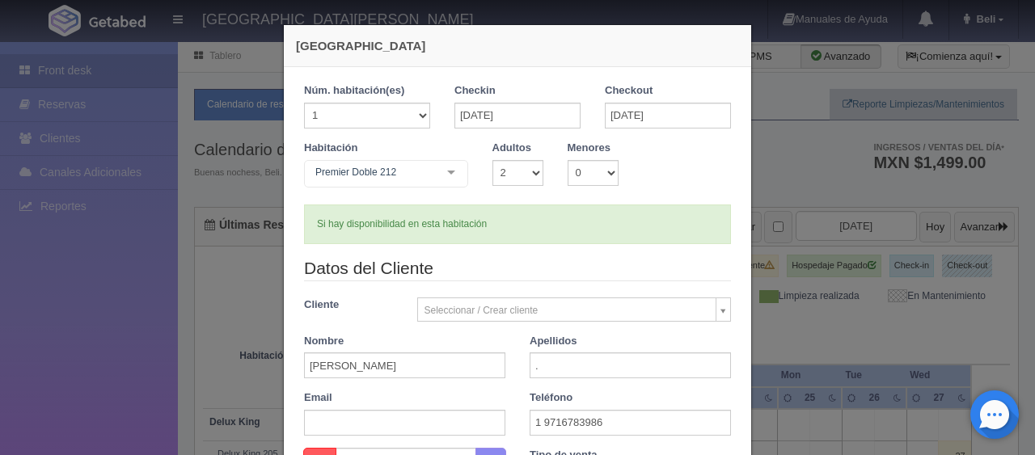
scroll to position [243, 0]
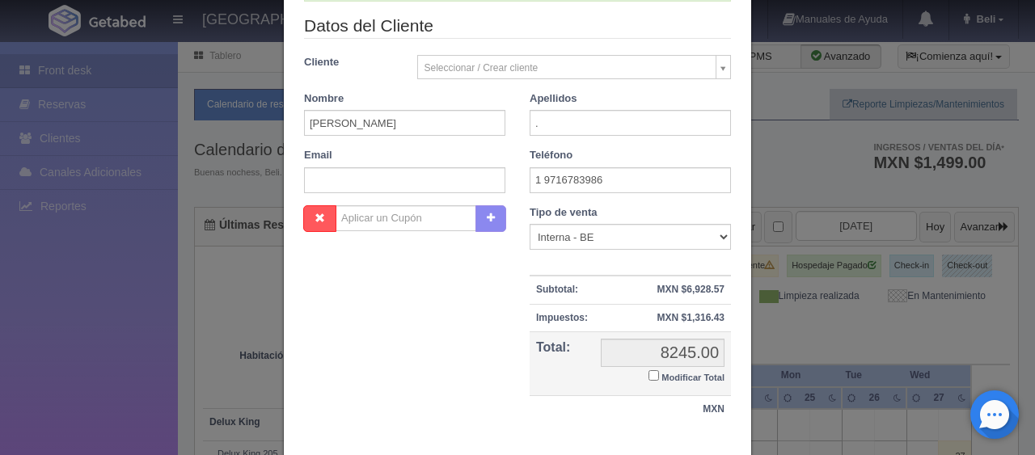
click at [650, 377] on input "Modificar Total" at bounding box center [654, 375] width 11 height 11
checkbox input "true"
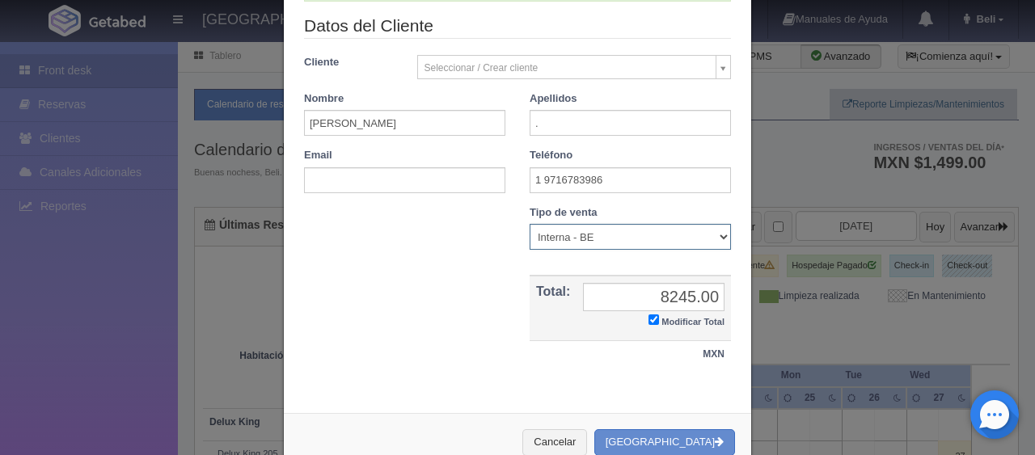
click at [601, 242] on select "Correo Electronico Interna - BE Llamada OTA Externa Otro WALK IN" at bounding box center [630, 237] width 201 height 26
select select "extota"
click at [530, 224] on select "Correo Electronico Interna - BE Llamada OTA Externa Otro WALK IN" at bounding box center [630, 237] width 201 height 26
click at [641, 318] on td "8245.00 8245.00 Modificar Total" at bounding box center [654, 308] width 154 height 65
click at [649, 321] on input "Modificar Total" at bounding box center [654, 320] width 11 height 11
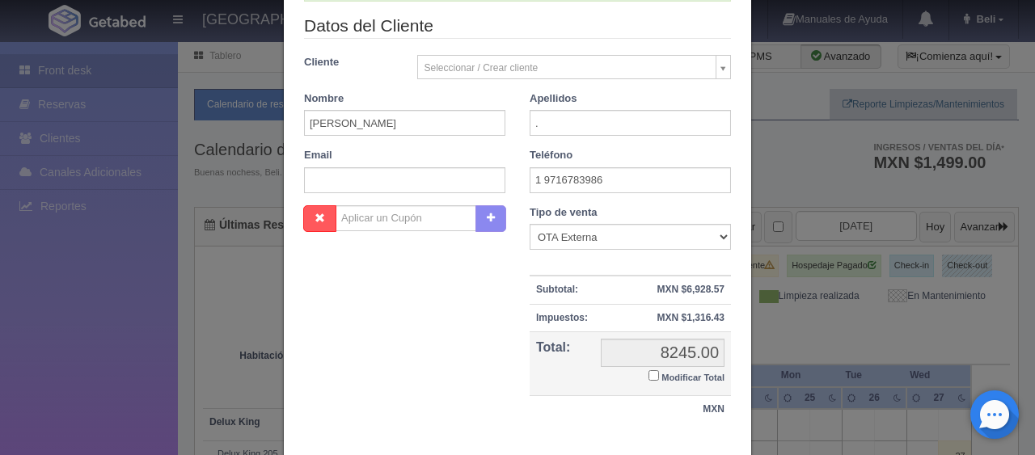
click at [662, 376] on small "Modificar Total" at bounding box center [693, 378] width 63 height 10
click at [654, 376] on input "Modificar Total" at bounding box center [654, 375] width 11 height 11
checkbox input "true"
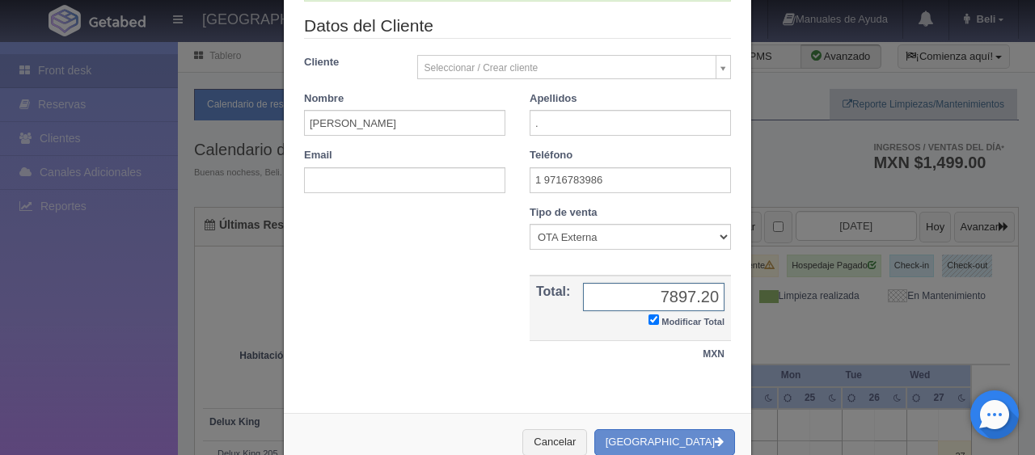
type input "7897.20"
click at [650, 408] on button "[GEOGRAPHIC_DATA]" at bounding box center [665, 443] width 141 height 27
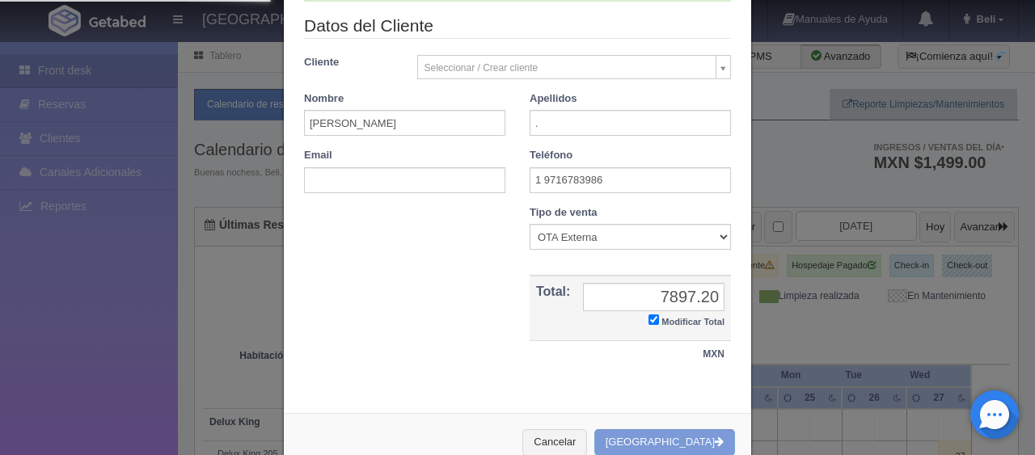
scroll to position [0, 0]
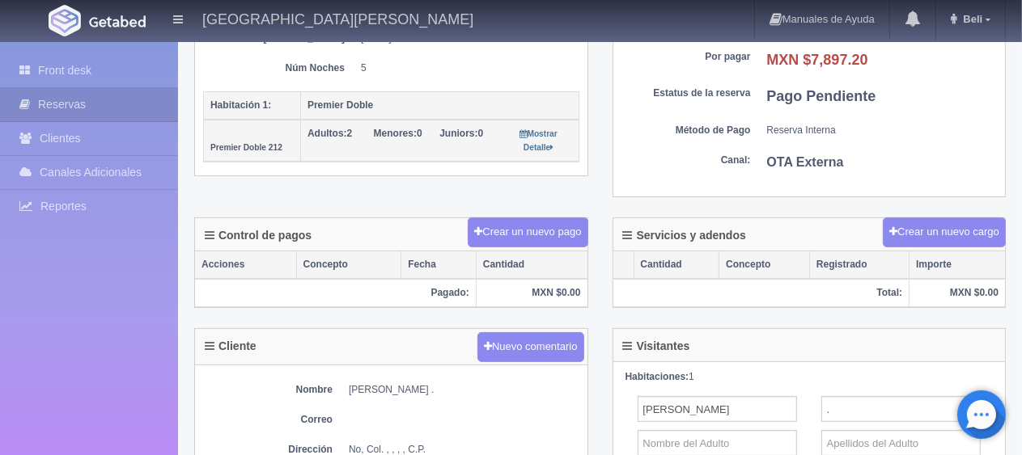
scroll to position [404, 0]
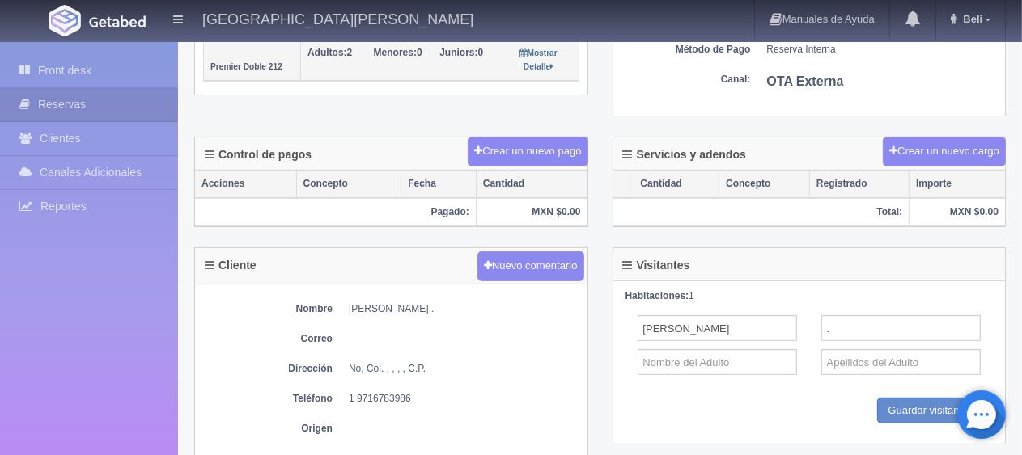
drag, startPoint x: 426, startPoint y: 396, endPoint x: 332, endPoint y: 396, distance: 94.6
click at [332, 396] on dl "Teléfono [PHONE_NUMBER]" at bounding box center [391, 399] width 376 height 14
copy dl "Teléfono [PHONE_NUMBER]"
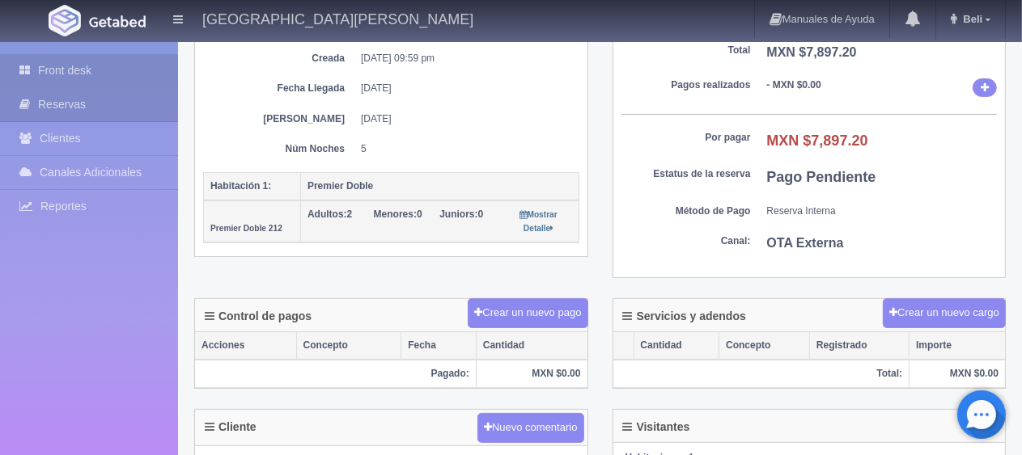
click at [110, 74] on link "Front desk" at bounding box center [89, 70] width 178 height 33
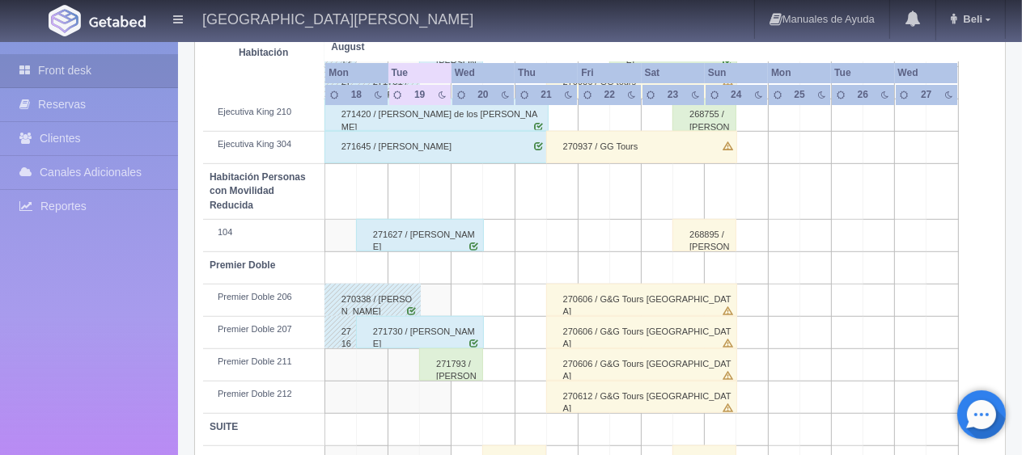
scroll to position [647, 0]
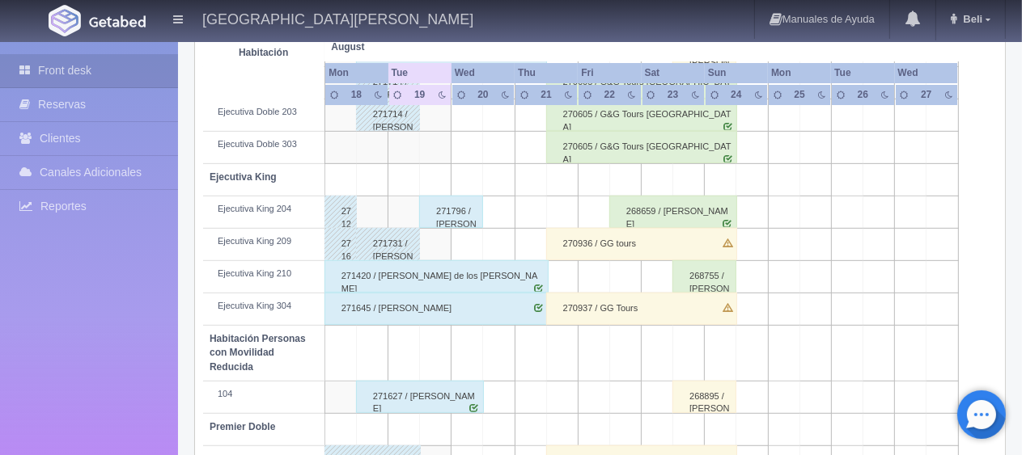
click at [427, 252] on td at bounding box center [436, 245] width 32 height 32
click at [440, 251] on td at bounding box center [436, 245] width 32 height 32
click at [434, 250] on td at bounding box center [436, 245] width 32 height 32
click at [436, 243] on td at bounding box center [436, 245] width 32 height 32
click at [439, 248] on td at bounding box center [436, 245] width 32 height 32
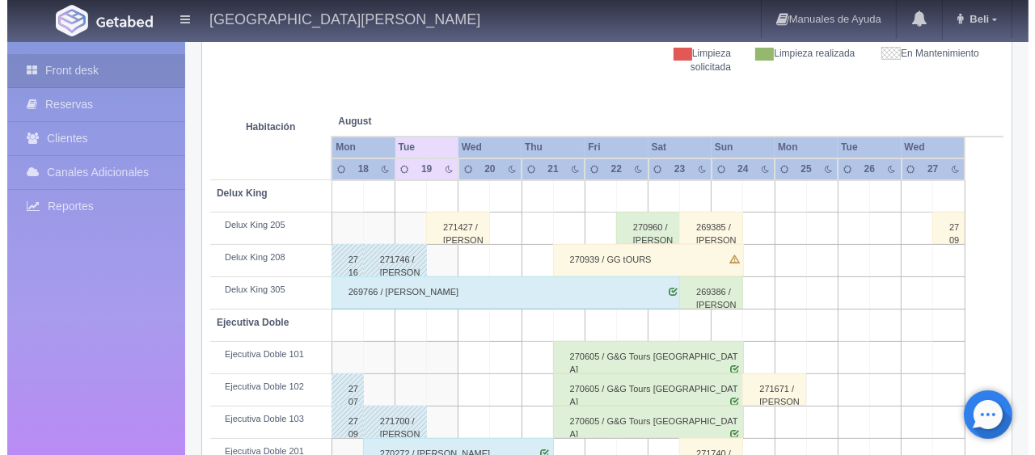
scroll to position [0, 0]
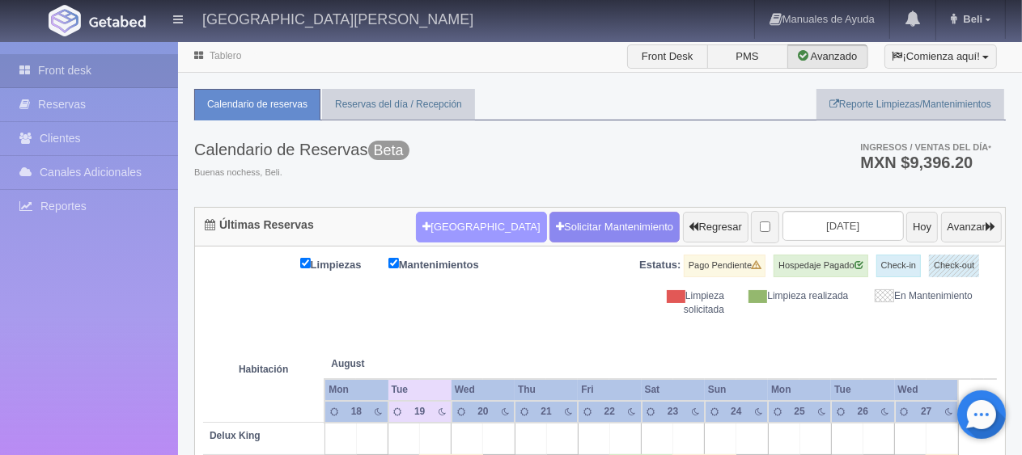
click at [449, 234] on button "[GEOGRAPHIC_DATA]" at bounding box center [481, 227] width 130 height 31
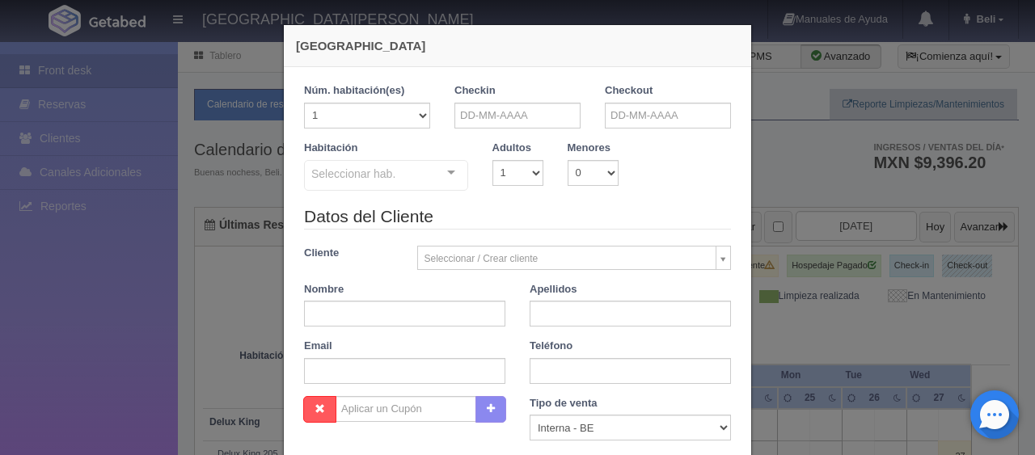
checkbox input "false"
click at [483, 122] on input "text" at bounding box center [518, 116] width 126 height 26
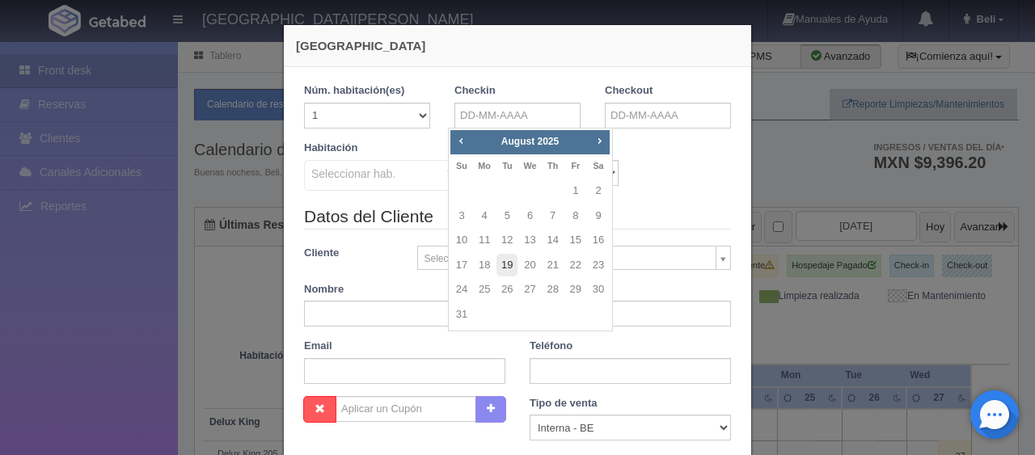
click at [511, 269] on link "19" at bounding box center [507, 265] width 21 height 23
type input "[DATE]"
checkbox input "false"
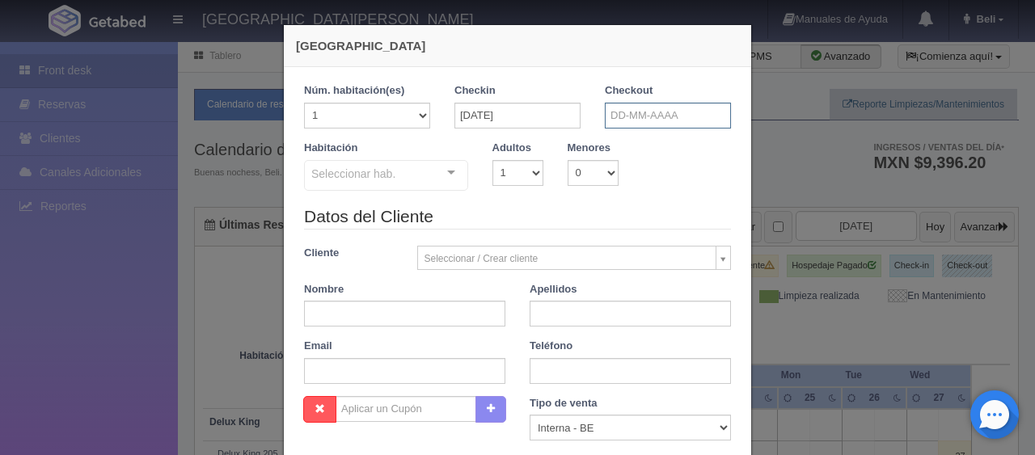
click at [628, 112] on input "text" at bounding box center [668, 116] width 126 height 26
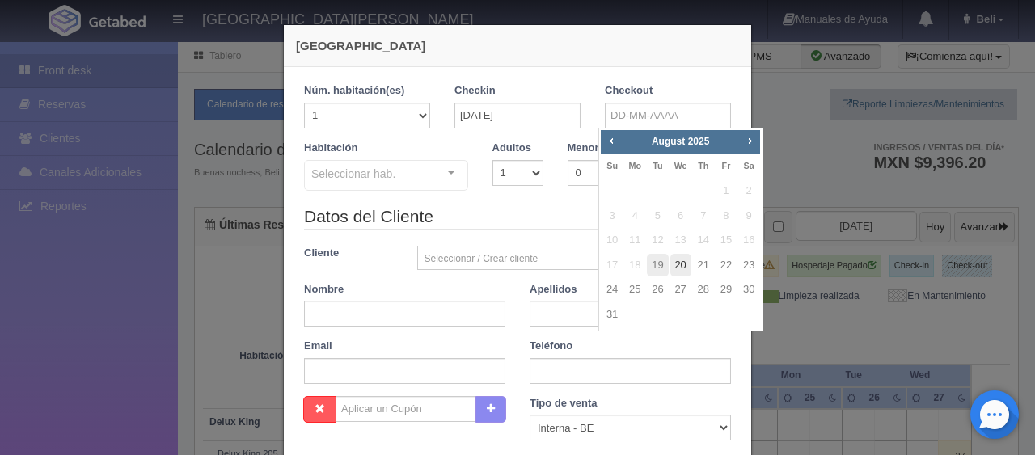
click at [688, 260] on link "20" at bounding box center [681, 265] width 21 height 23
type input "[DATE]"
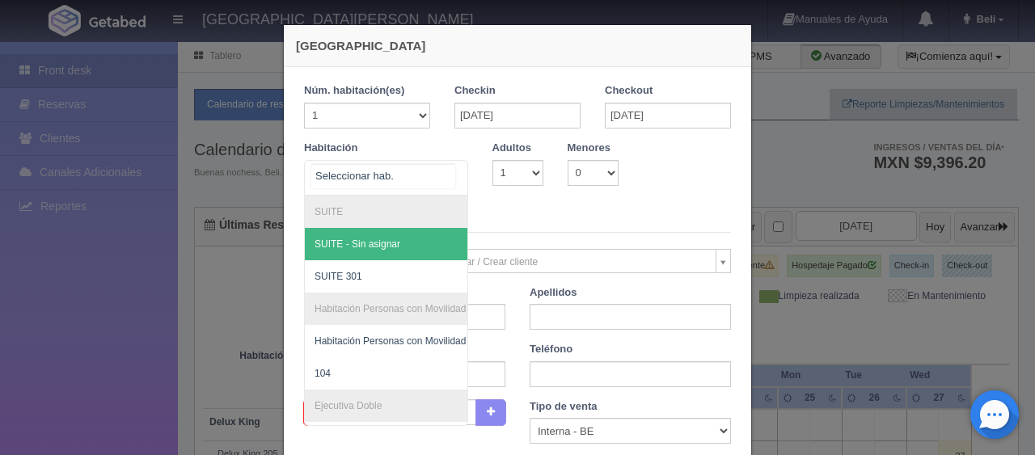
click at [401, 179] on div at bounding box center [386, 178] width 164 height 36
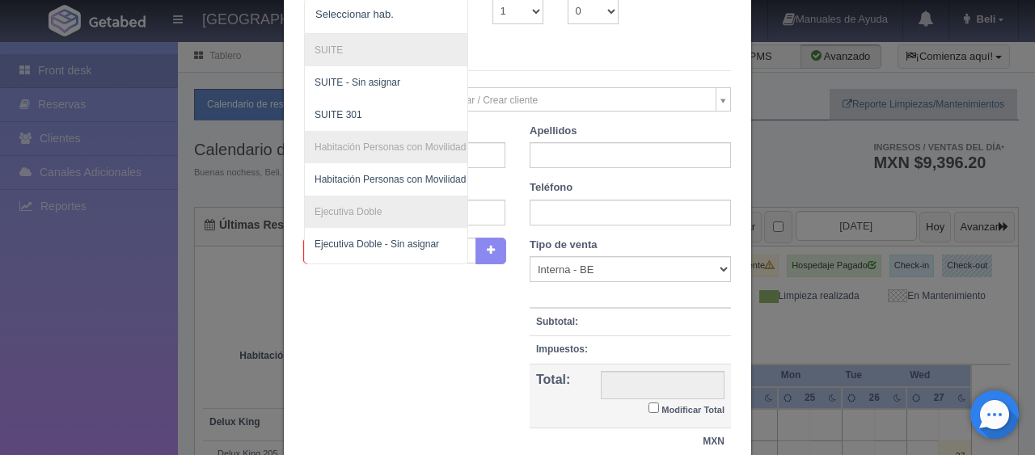
click at [530, 73] on div "Datos del Cliente Cliente Seleccionar / Crear cliente Nuevo Cliente Adriana Nav…" at bounding box center [517, 142] width 451 height 192
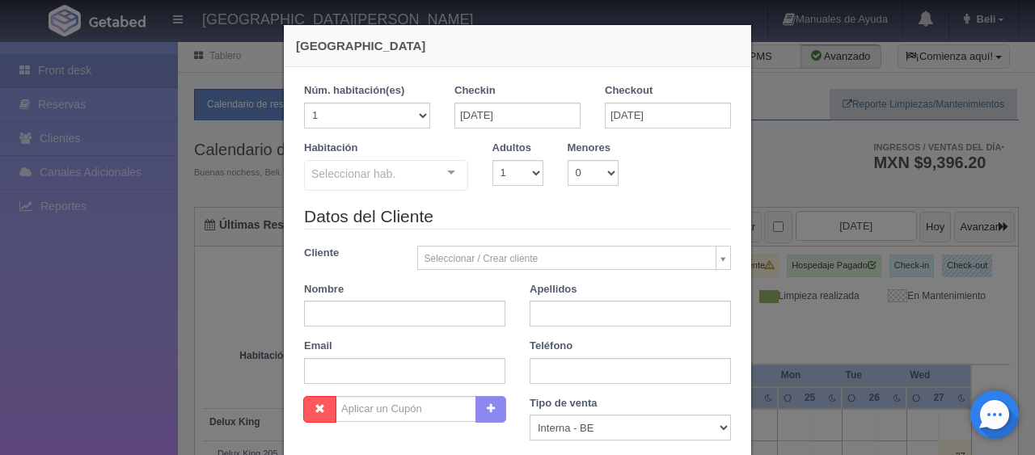
click at [424, 179] on div "Seleccionar hab." at bounding box center [386, 175] width 164 height 31
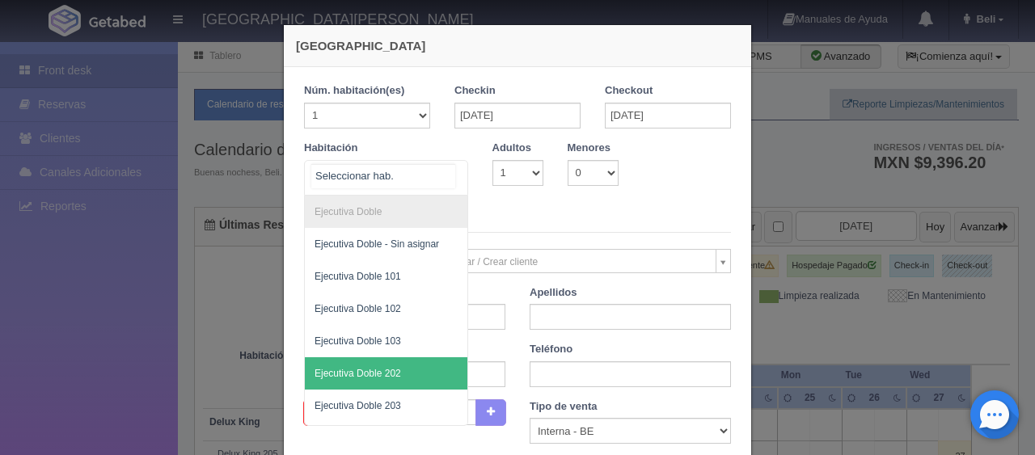
scroll to position [404, 0]
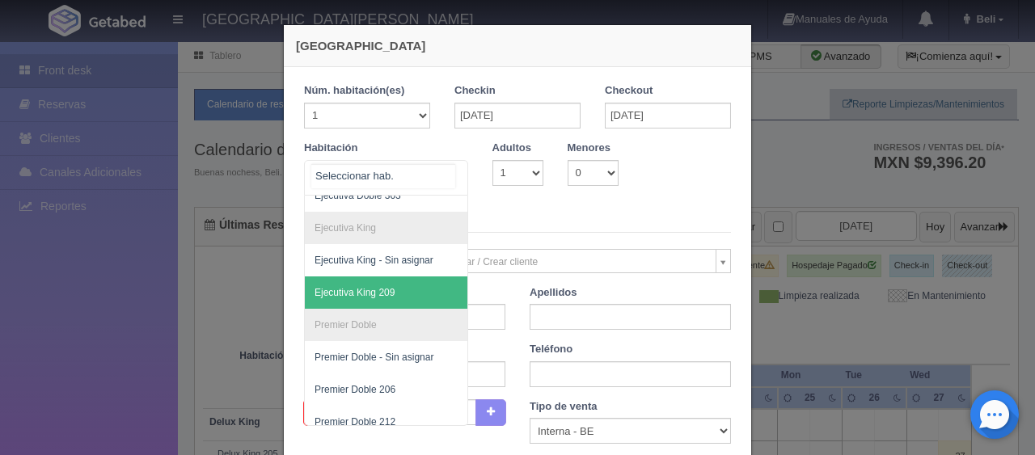
click at [366, 296] on span "Ejecutiva King 209" at bounding box center [355, 292] width 80 height 11
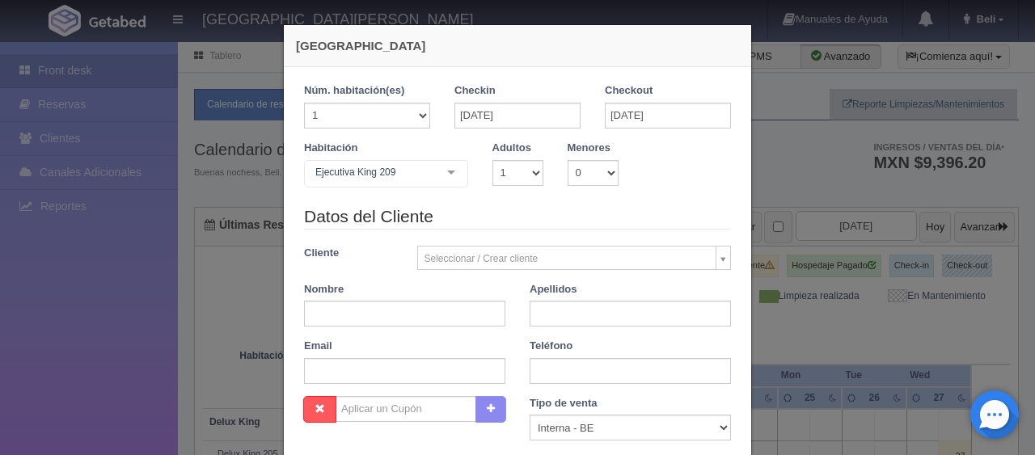
checkbox input "false"
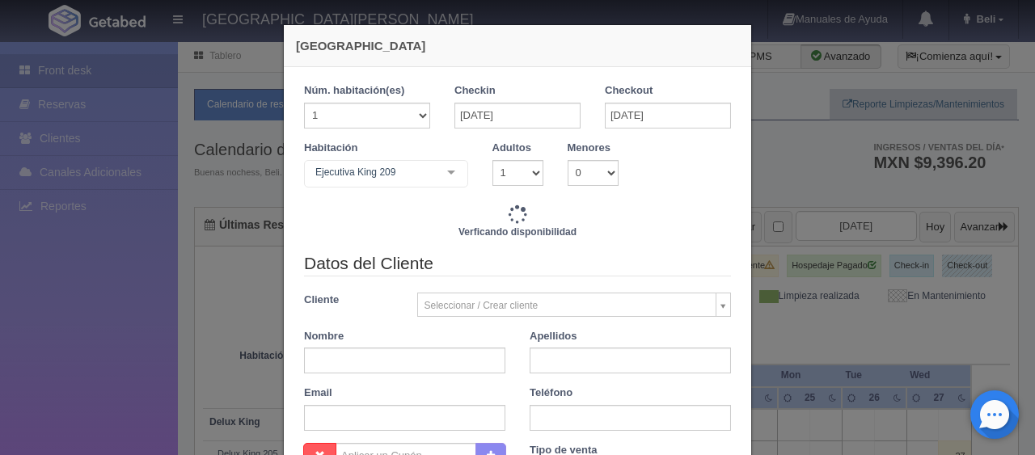
type input "1299.00"
checkbox input "false"
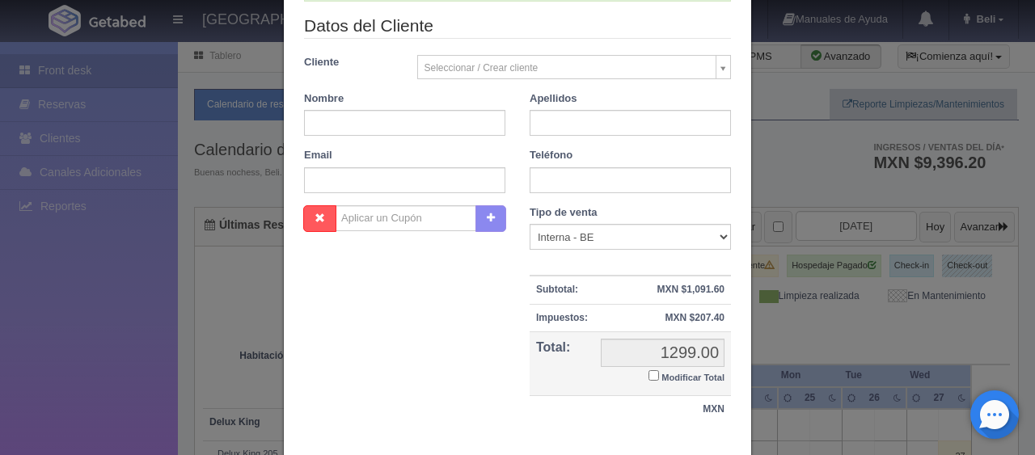
scroll to position [81, 0]
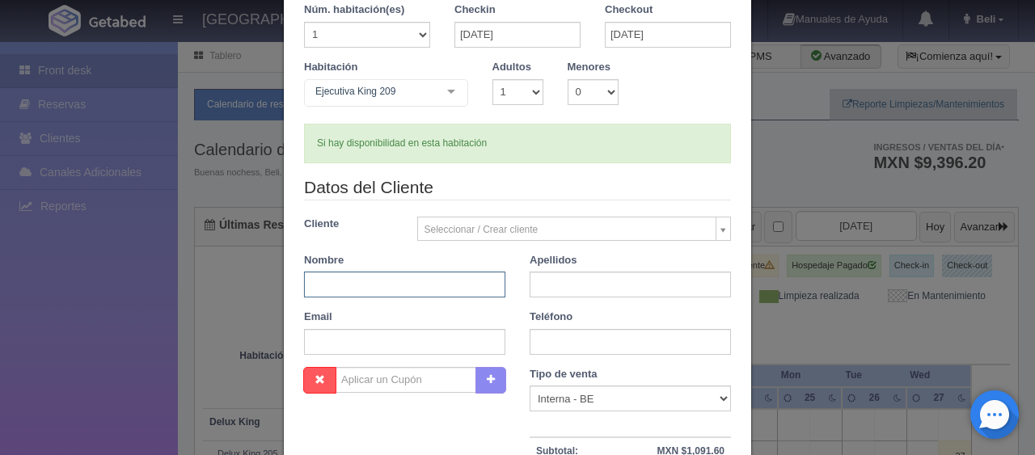
click at [394, 296] on div "Datos del Cliente Cliente Seleccionar / Crear cliente Nuevo Cliente Adriana Nav…" at bounding box center [517, 272] width 451 height 192
click at [390, 287] on input "text" at bounding box center [404, 285] width 201 height 26
click at [573, 290] on input "text" at bounding box center [630, 285] width 201 height 26
click at [425, 279] on input "Gustav" at bounding box center [404, 285] width 201 height 26
type input "Gustavo"
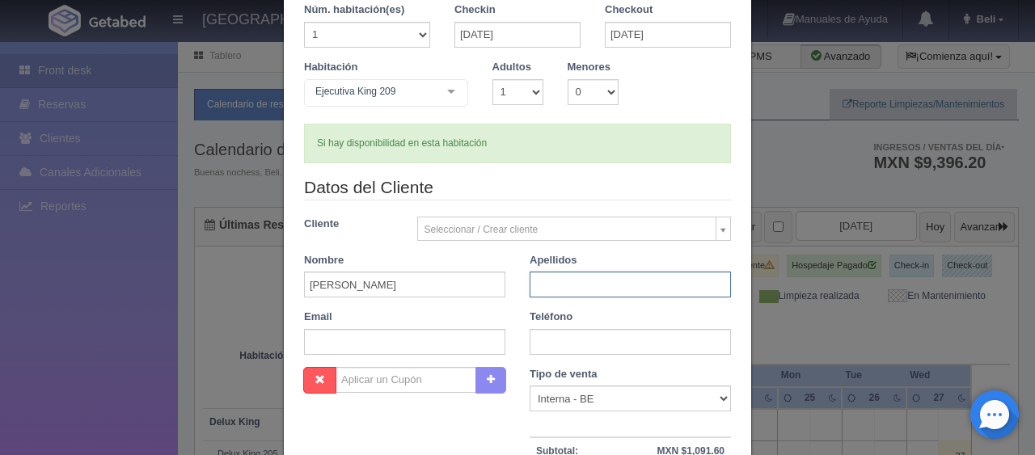
click at [597, 277] on input "text" at bounding box center [630, 285] width 201 height 26
type input "Salinas"
click at [574, 332] on input "text" at bounding box center [630, 342] width 201 height 26
type input "."
click at [589, 396] on select "Correo Electronico Interna - BE Llamada OTA Externa Otro WALK IN" at bounding box center [630, 399] width 201 height 26
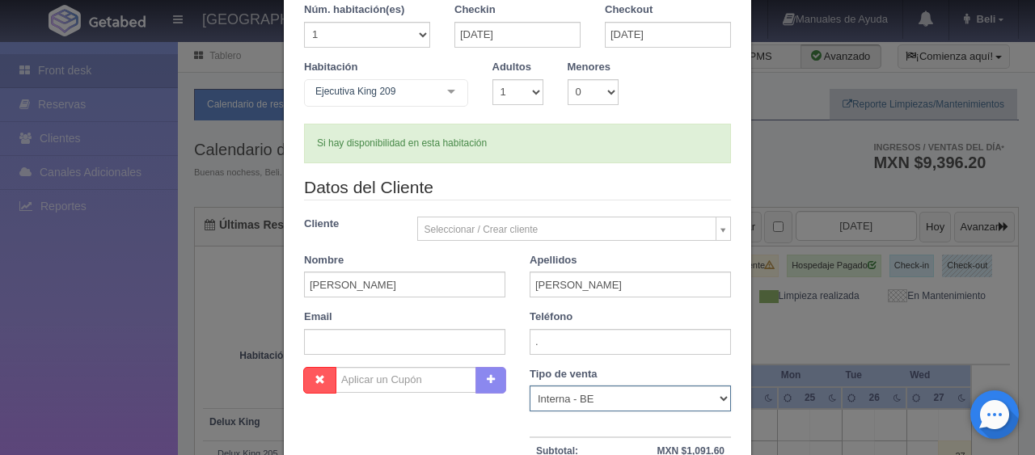
select select "walkin"
click at [530, 386] on select "Correo Electronico Interna - BE Llamada OTA Externa Otro WALK IN" at bounding box center [630, 399] width 201 height 26
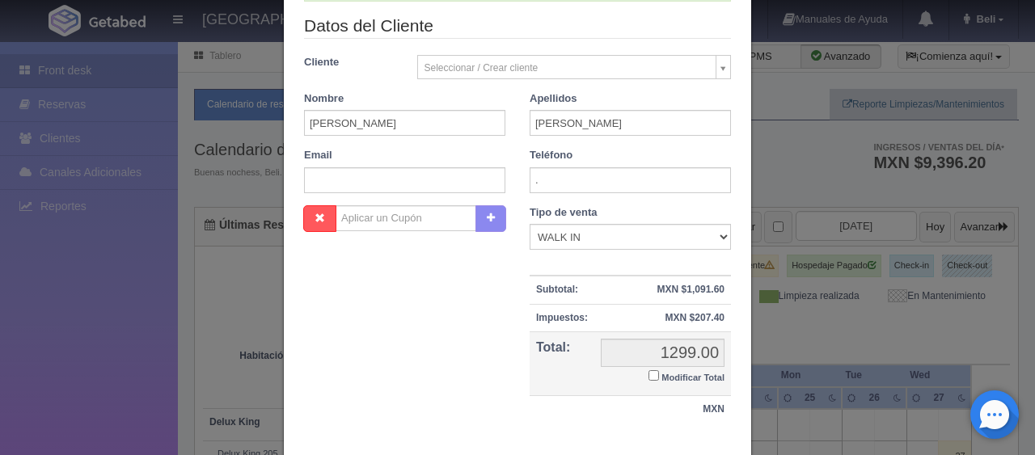
scroll to position [324, 0]
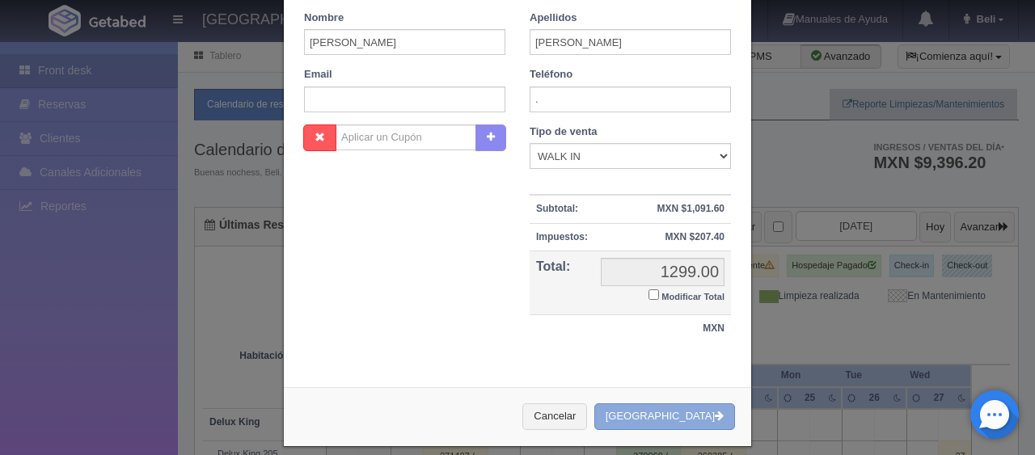
drag, startPoint x: 667, startPoint y: 408, endPoint x: 648, endPoint y: 367, distance: 44.9
click at [667, 408] on button "[GEOGRAPHIC_DATA]" at bounding box center [665, 417] width 141 height 27
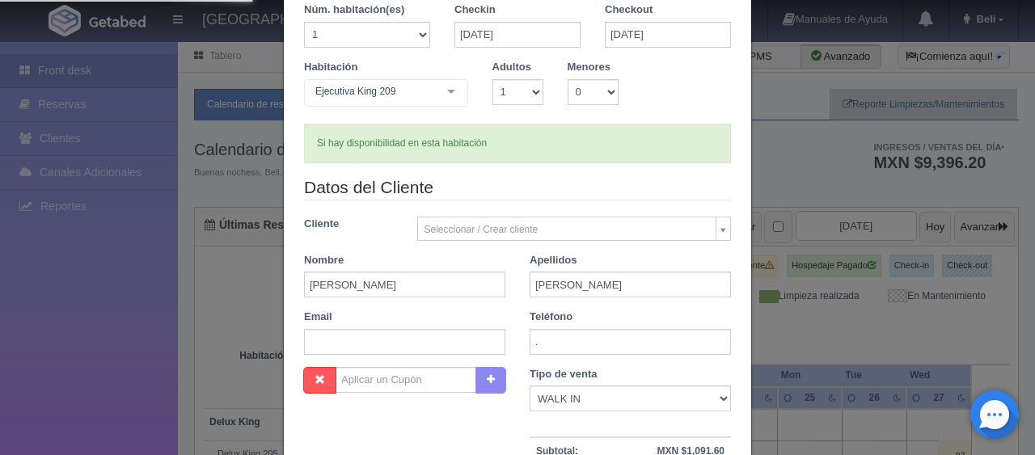
scroll to position [0, 0]
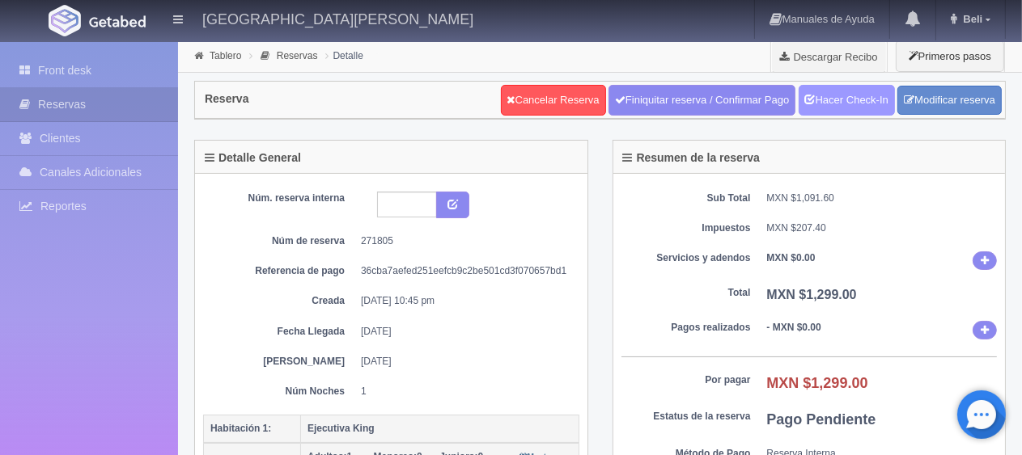
click at [812, 90] on link "Hacer Check-In" at bounding box center [846, 100] width 96 height 31
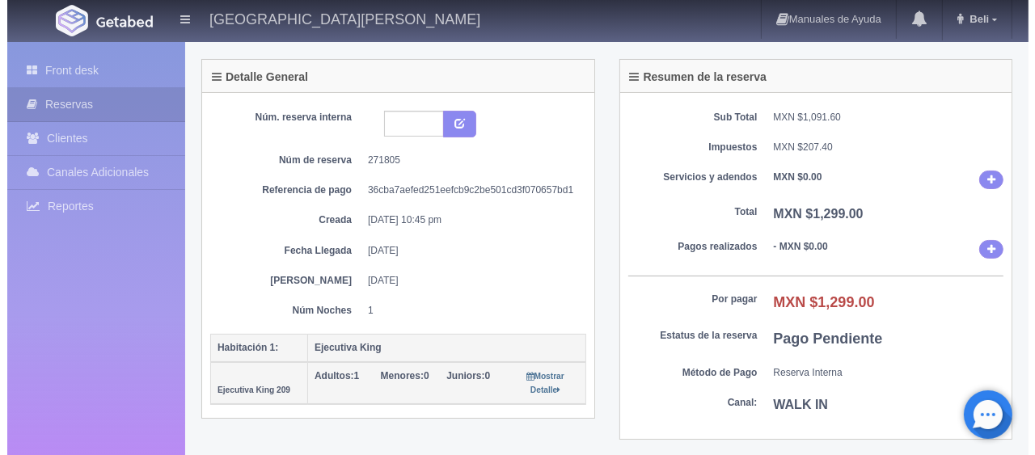
scroll to position [404, 0]
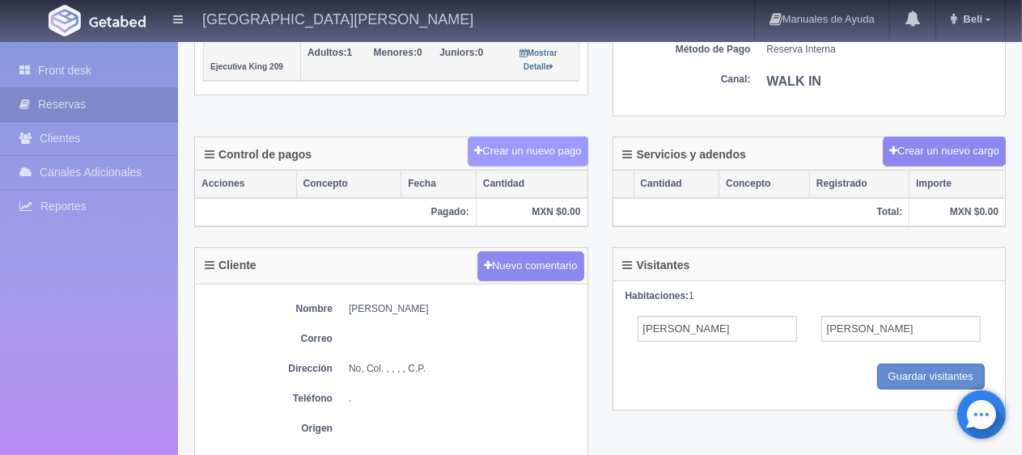
click at [497, 155] on button "Crear un nuevo pago" at bounding box center [528, 152] width 120 height 30
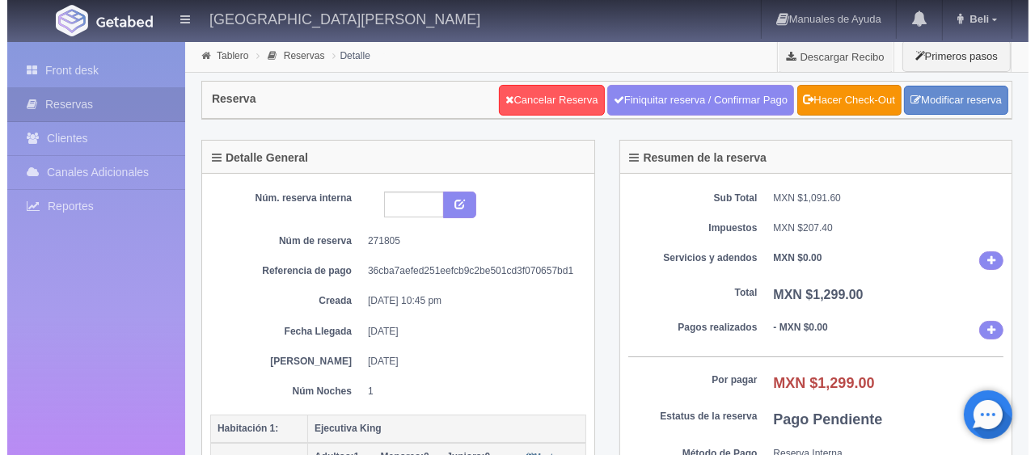
scroll to position [404, 0]
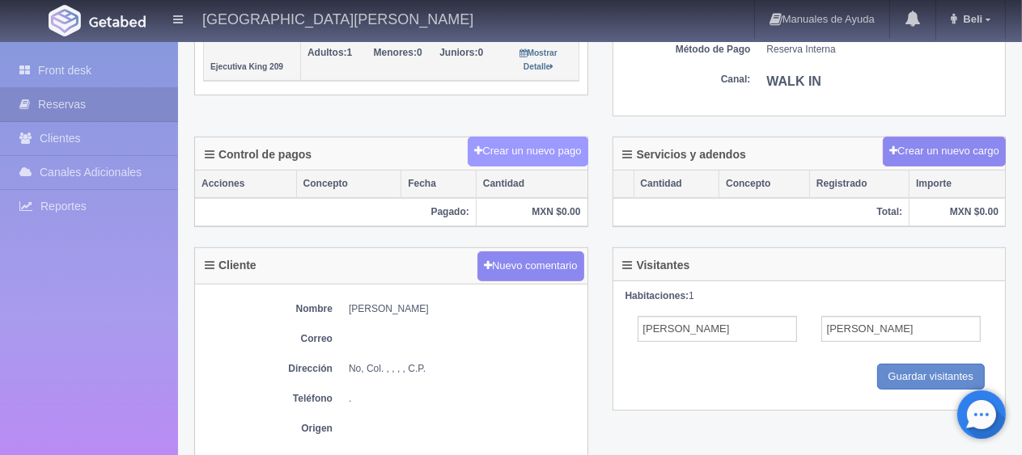
click at [499, 152] on button "Crear un nuevo pago" at bounding box center [528, 152] width 120 height 30
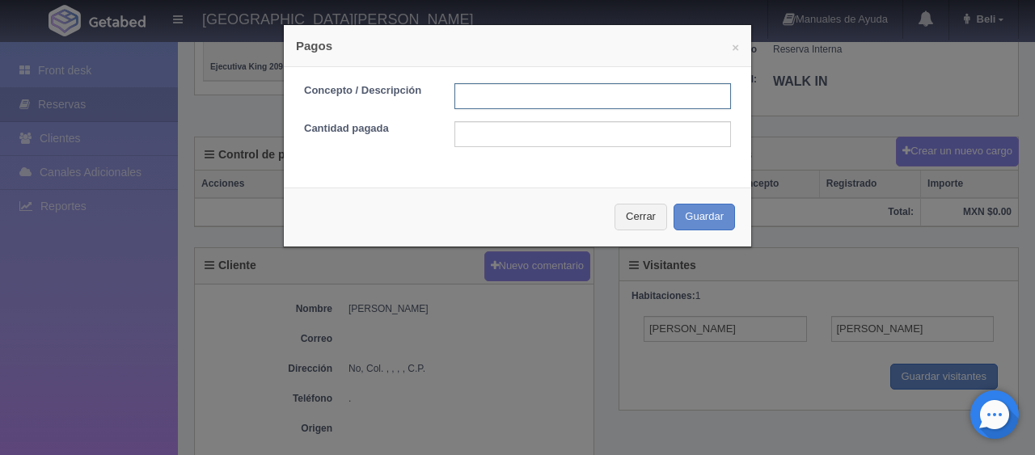
click at [472, 103] on input "text" at bounding box center [593, 96] width 277 height 26
type input "Total Tarjeta"
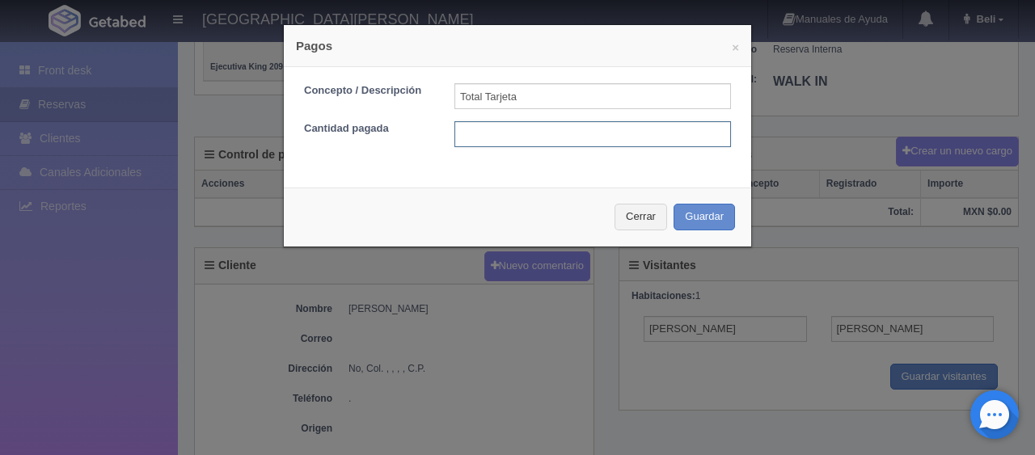
click at [562, 137] on input "text" at bounding box center [593, 134] width 277 height 26
type input "1299"
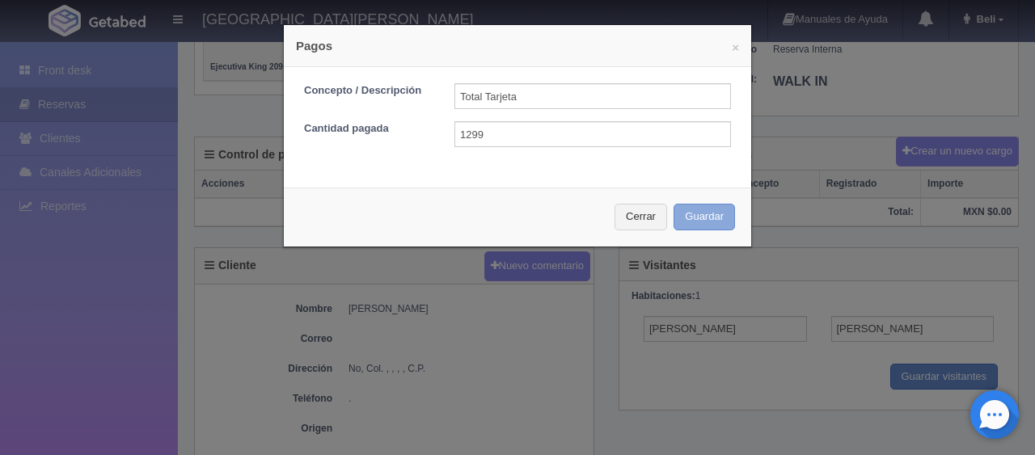
click at [679, 218] on button "Guardar" at bounding box center [704, 217] width 61 height 27
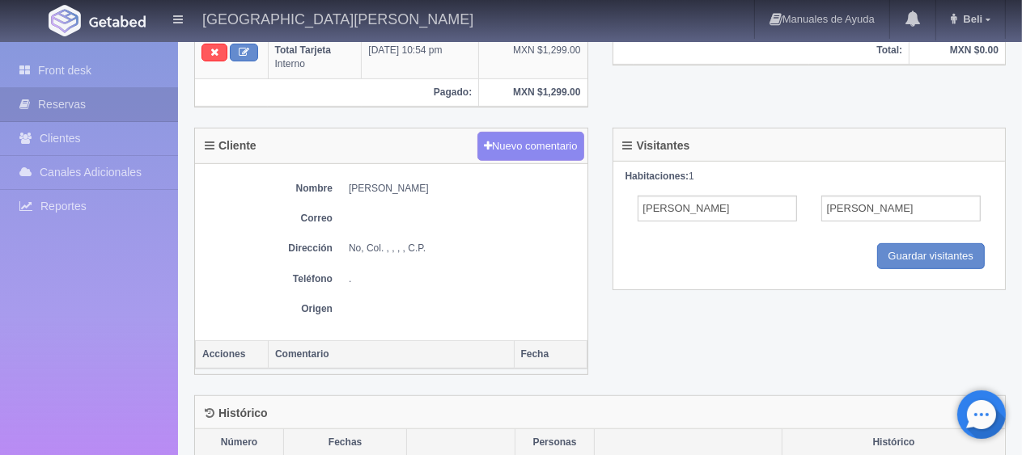
scroll to position [243, 0]
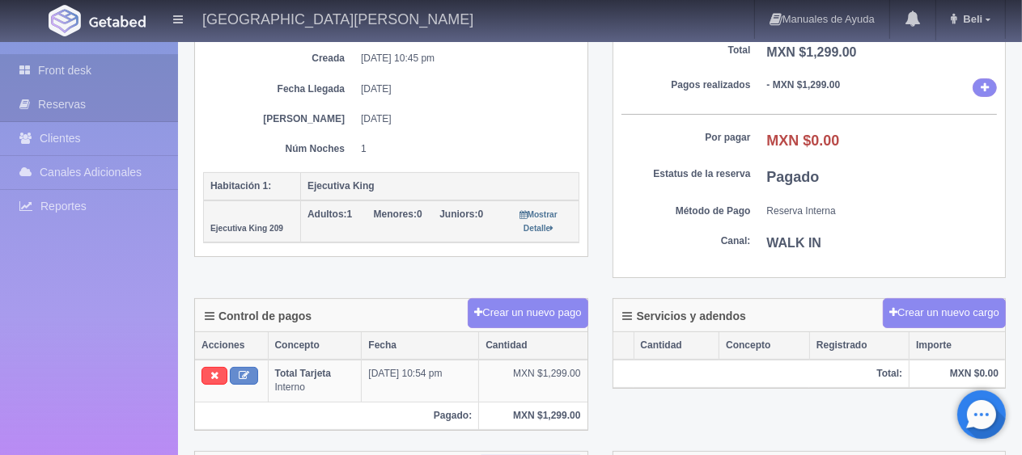
click at [124, 74] on link "Front desk" at bounding box center [89, 70] width 178 height 33
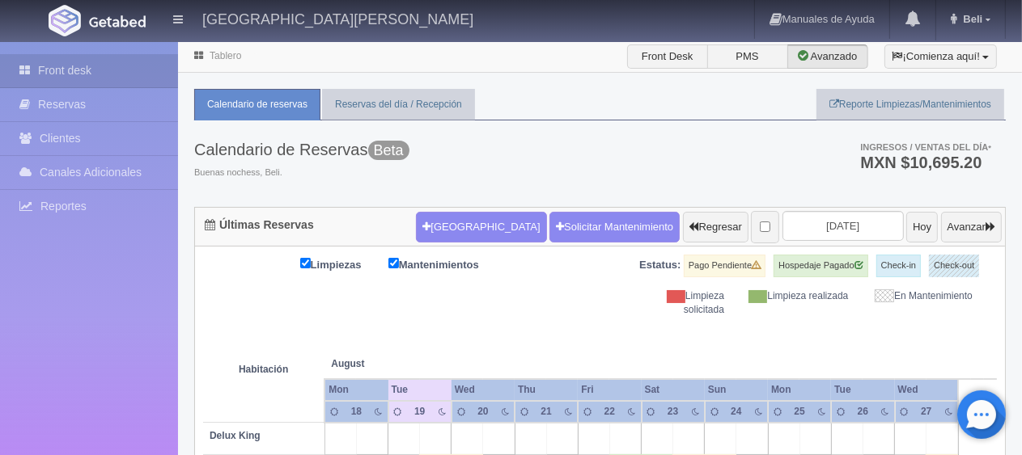
scroll to position [162, 0]
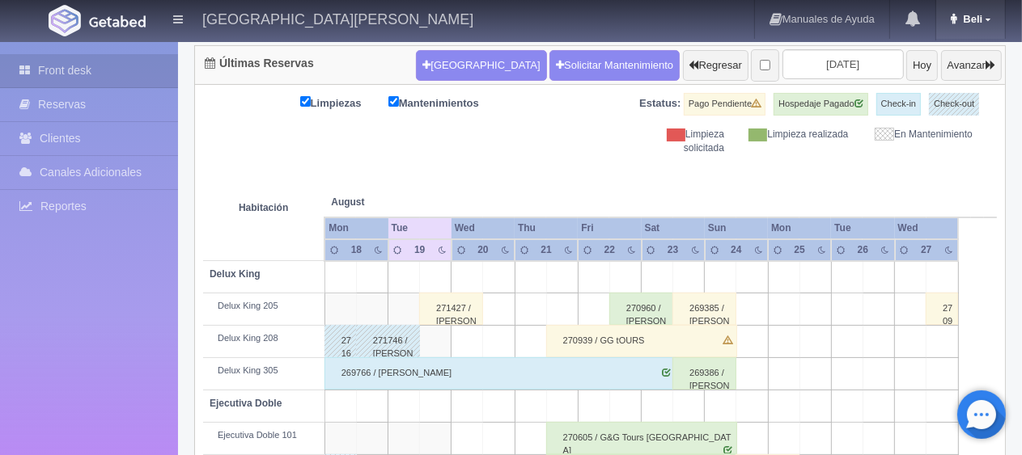
click at [954, 19] on icon at bounding box center [953, 19] width 6 height 11
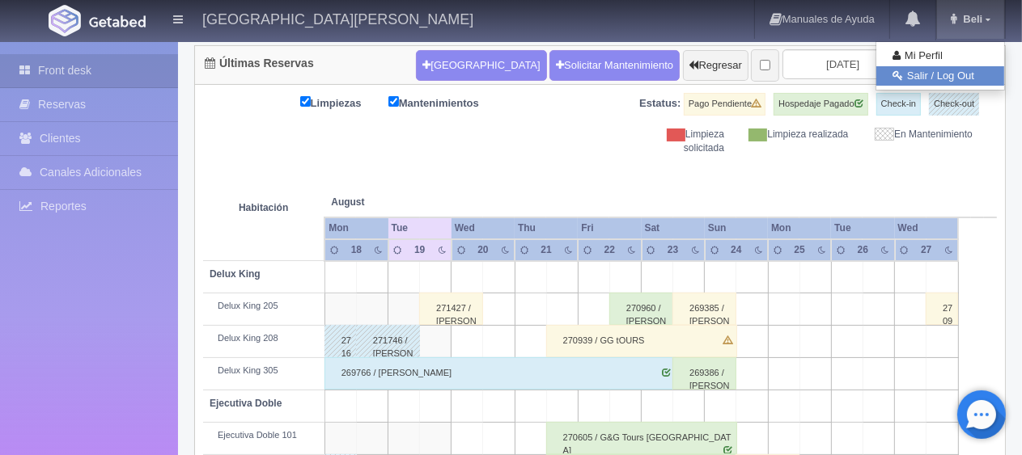
click at [907, 82] on link "Salir / Log Out" at bounding box center [940, 76] width 128 height 20
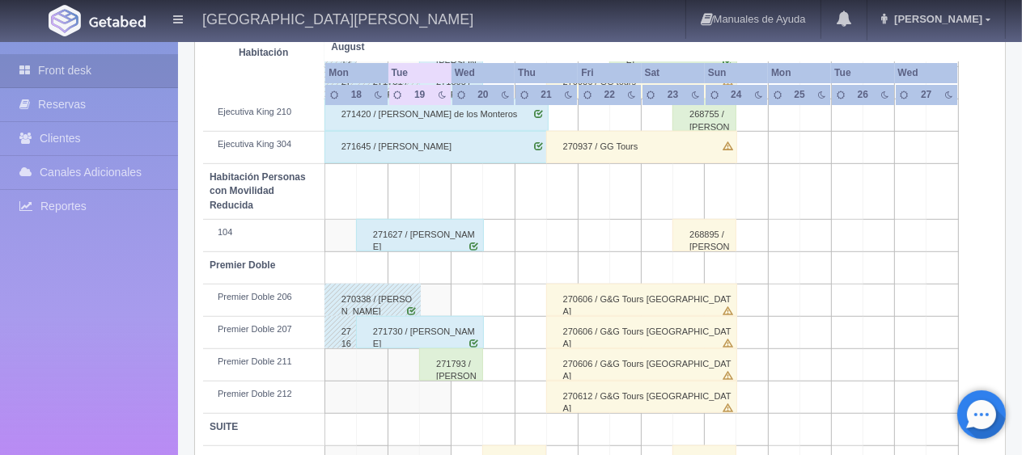
scroll to position [862, 0]
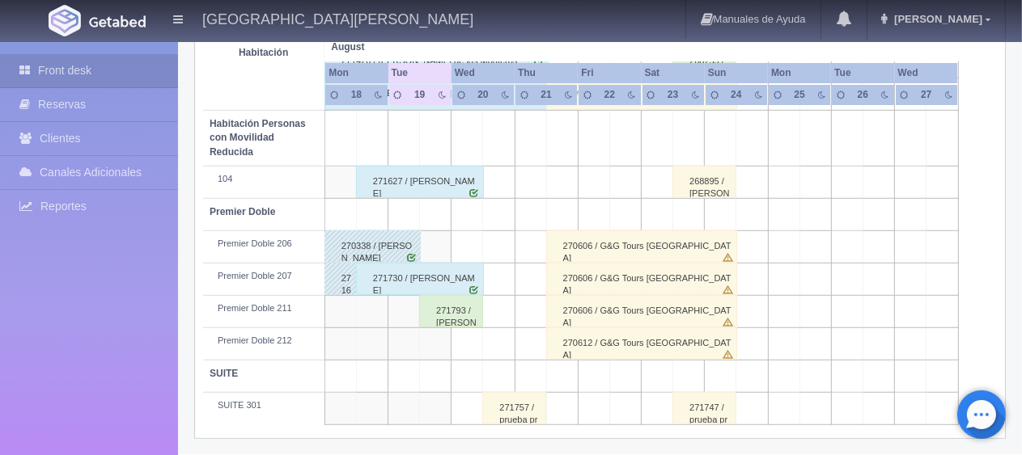
click at [457, 321] on div "271793 / [PERSON_NAME] ." at bounding box center [451, 311] width 64 height 32
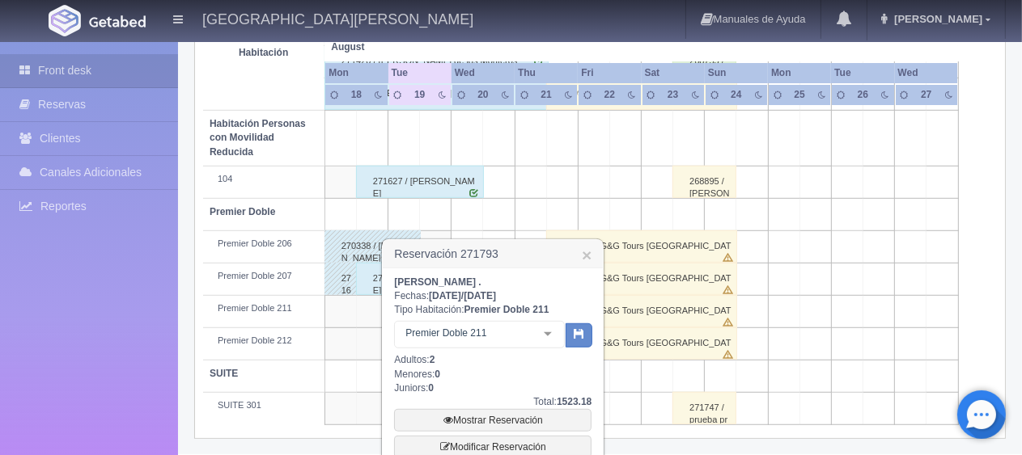
scroll to position [943, 0]
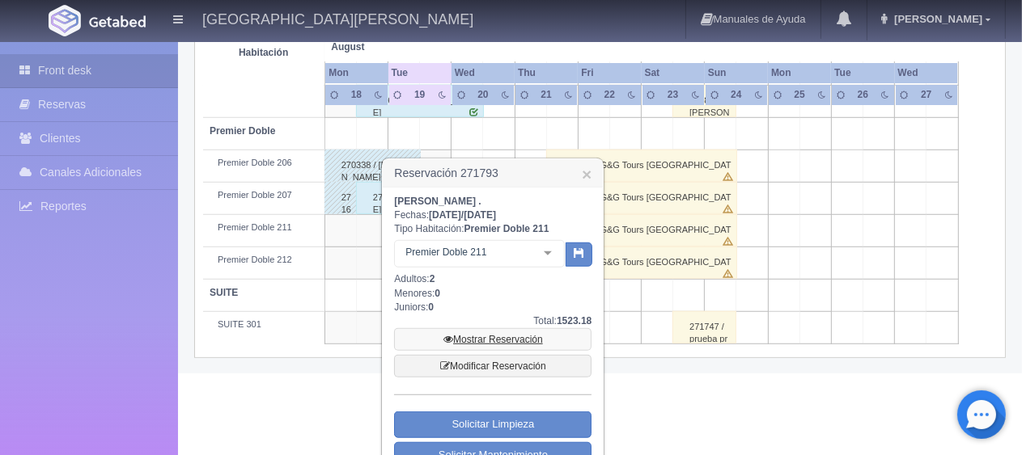
click at [473, 335] on link "Mostrar Reservación" at bounding box center [492, 339] width 197 height 23
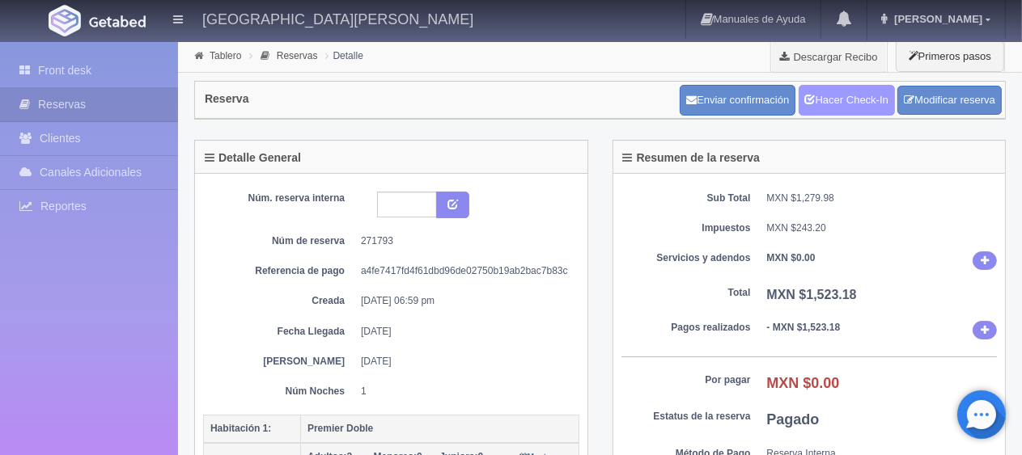
click at [819, 99] on link "Hacer Check-In" at bounding box center [846, 100] width 96 height 31
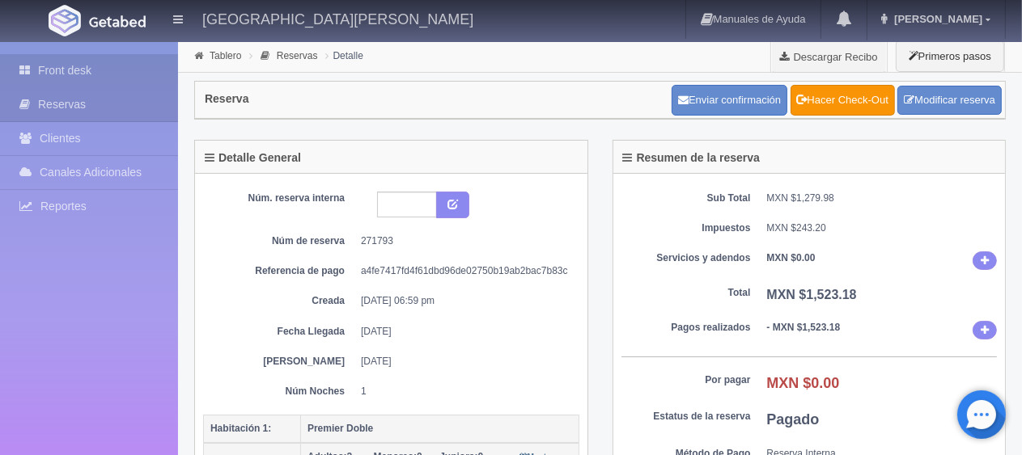
click at [58, 73] on link "Front desk" at bounding box center [89, 70] width 178 height 33
